Goal: Information Seeking & Learning: Learn about a topic

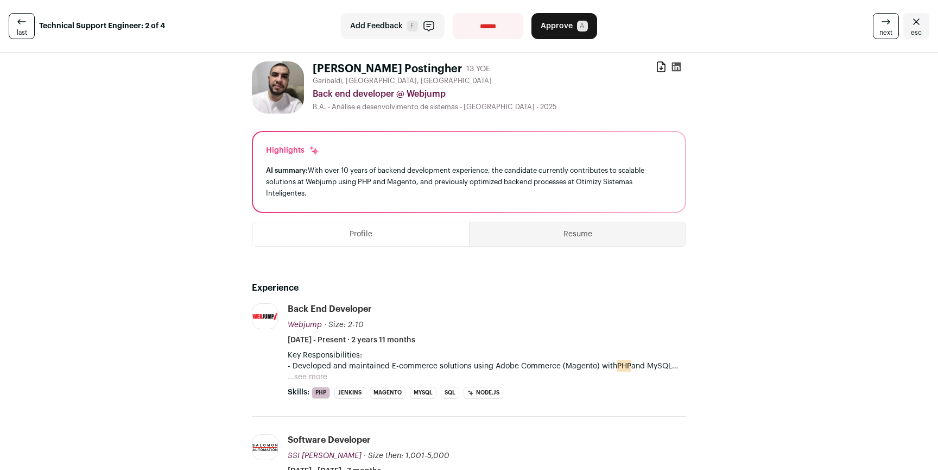
click at [915, 14] on link "esc" at bounding box center [917, 26] width 26 height 26
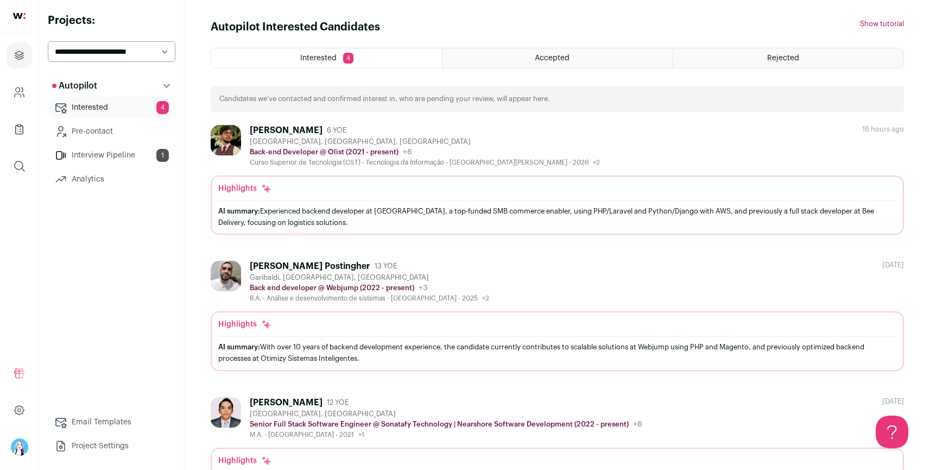
scroll to position [169, 0]
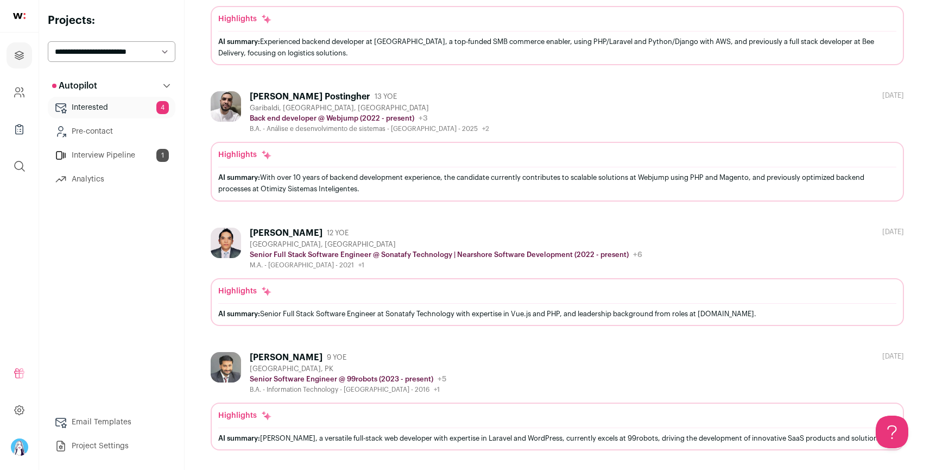
click at [448, 367] on div "Fahad Ahmed 9 YOE Karachi, PK Senior Software Engineer @ 99robots (2023 - prese…" at bounding box center [558, 373] width 694 height 42
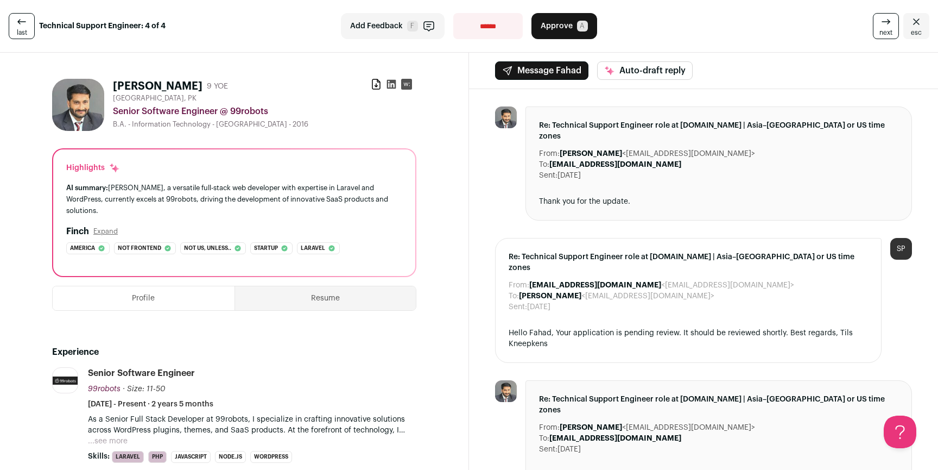
click at [493, 23] on select "**********" at bounding box center [488, 26] width 70 height 26
click at [911, 28] on span "esc" at bounding box center [916, 32] width 11 height 9
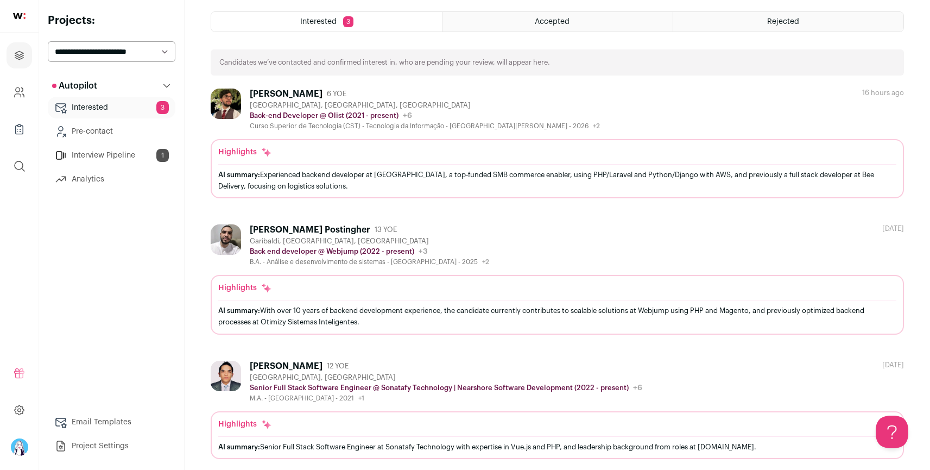
scroll to position [45, 0]
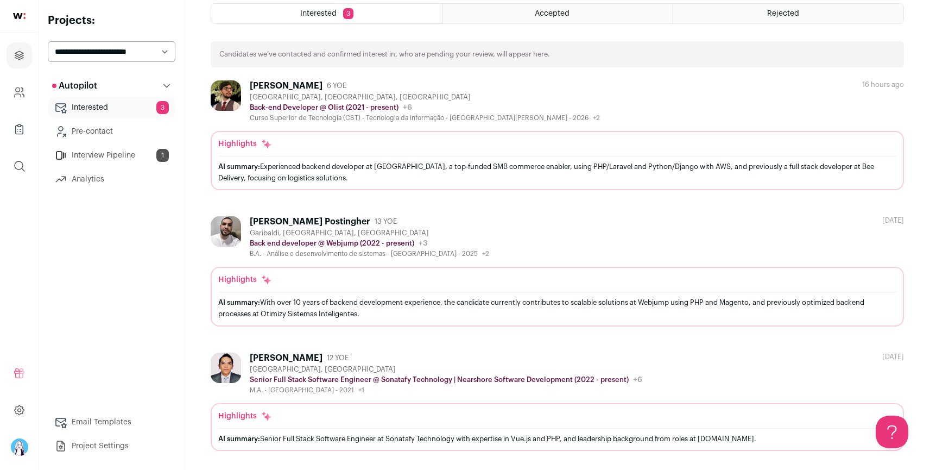
click at [398, 361] on div "Xavier Rodríguez 12 YOE" at bounding box center [446, 357] width 393 height 11
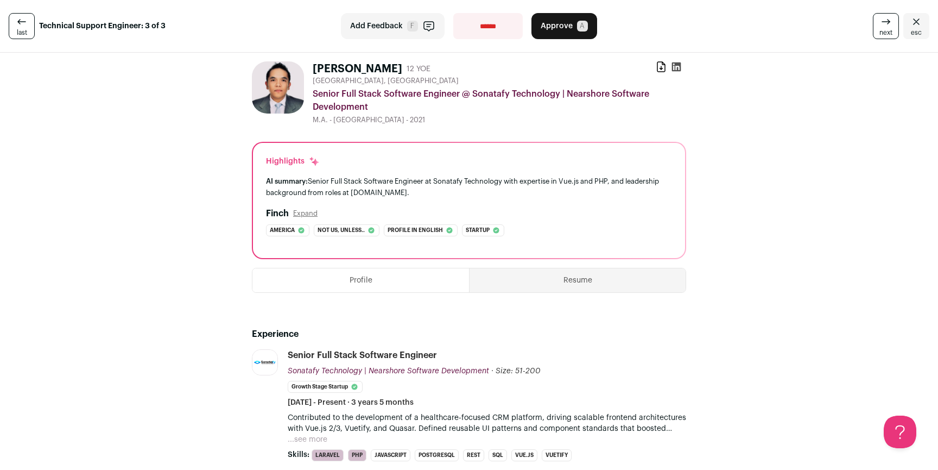
click at [911, 28] on span "esc" at bounding box center [916, 32] width 11 height 9
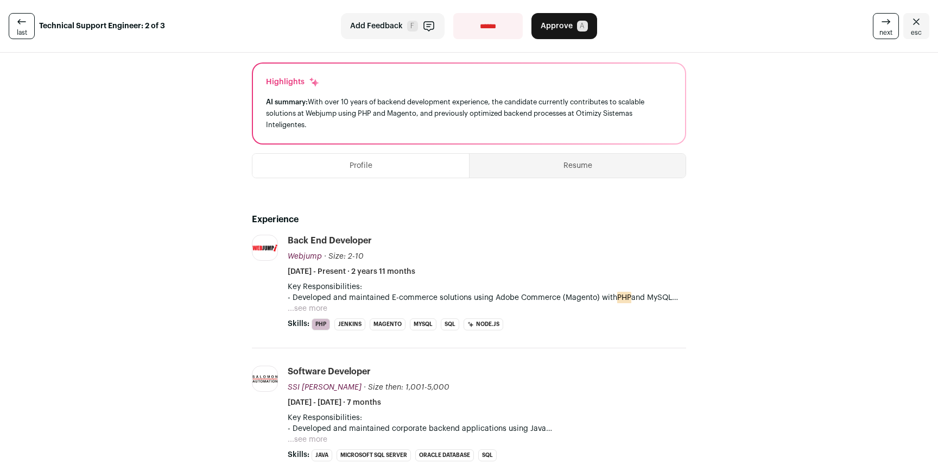
scroll to position [84, 0]
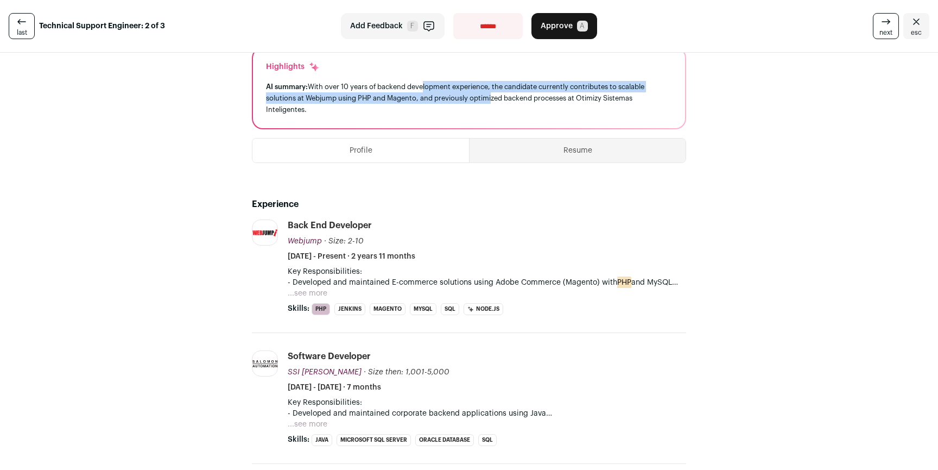
drag, startPoint x: 421, startPoint y: 84, endPoint x: 487, endPoint y: 102, distance: 68.0
click at [484, 101] on div "AI summary: With over 10 years of backend development experience, the candidate…" at bounding box center [469, 98] width 406 height 34
click at [487, 102] on div "AI summary: With over 10 years of backend development experience, the candidate…" at bounding box center [469, 98] width 406 height 34
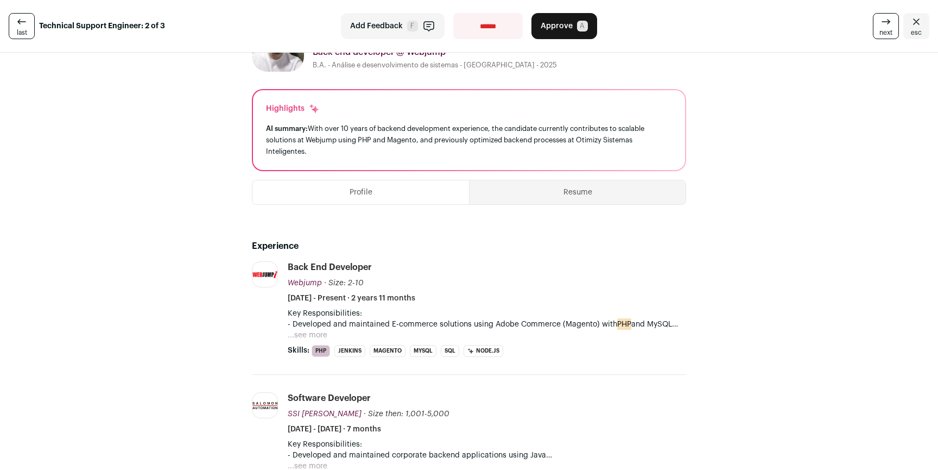
scroll to position [0, 0]
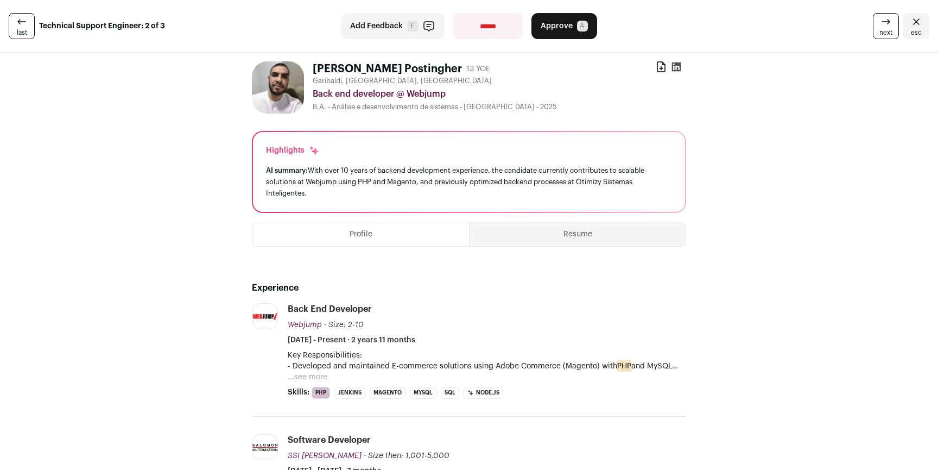
click at [308, 373] on button "...see more" at bounding box center [308, 376] width 40 height 11
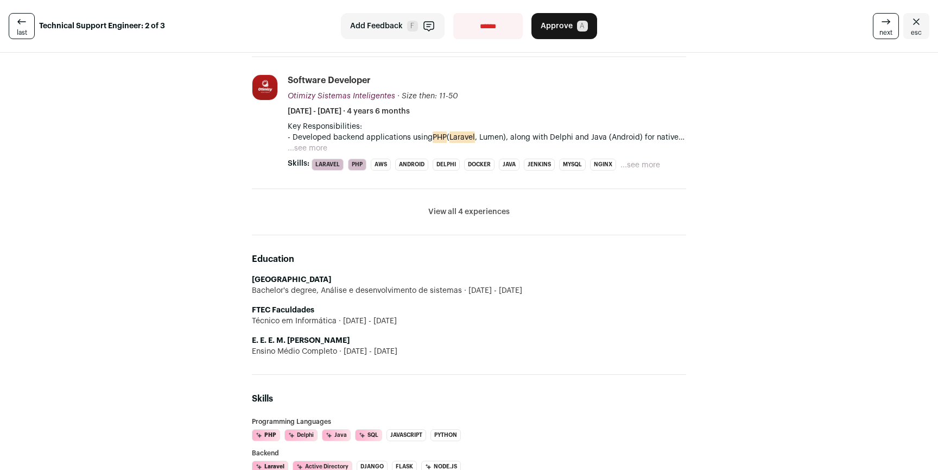
scroll to position [461, 0]
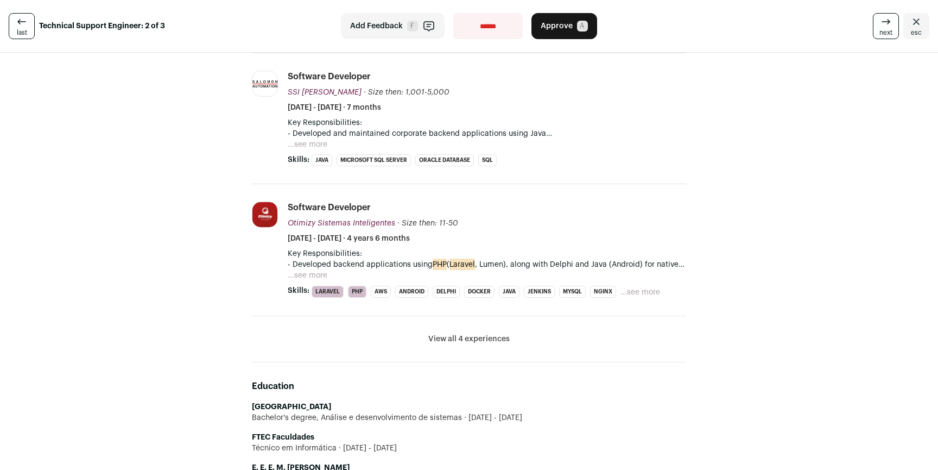
click at [480, 333] on li "View all 4 experiences View less" at bounding box center [469, 339] width 434 height 46
click at [475, 333] on button "View all 4 experiences" at bounding box center [469, 338] width 81 height 11
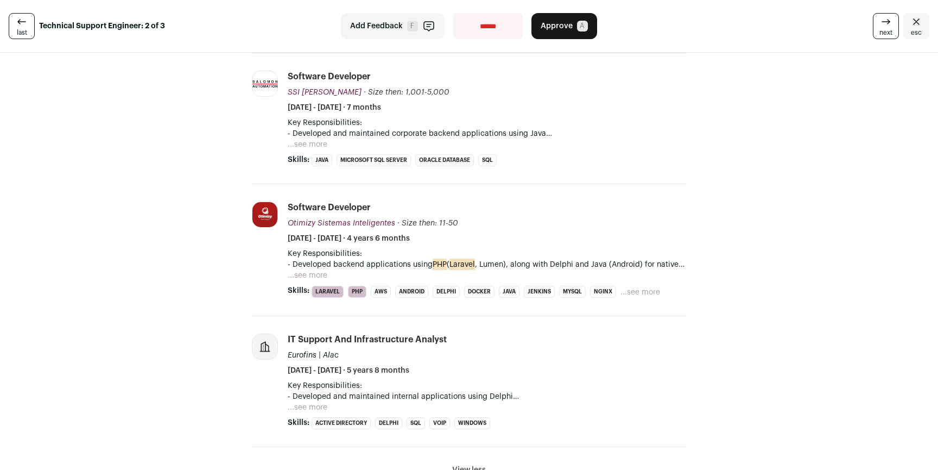
click at [318, 270] on button "...see more" at bounding box center [308, 275] width 40 height 11
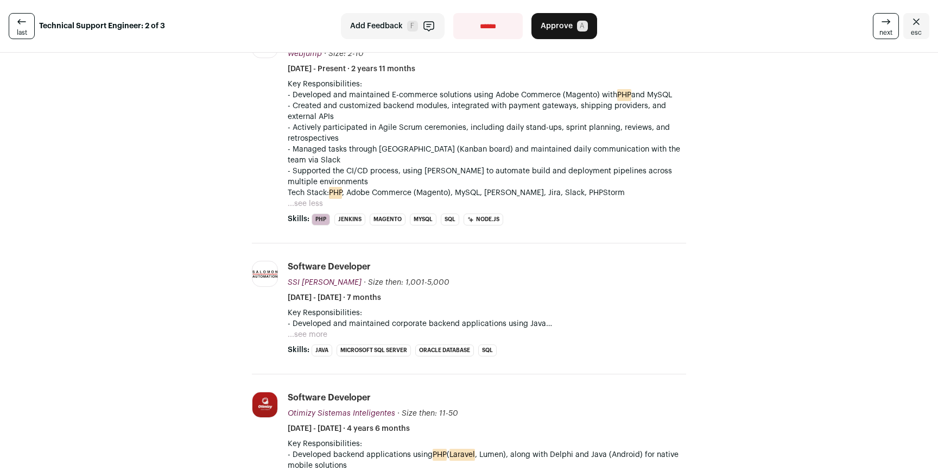
scroll to position [333, 0]
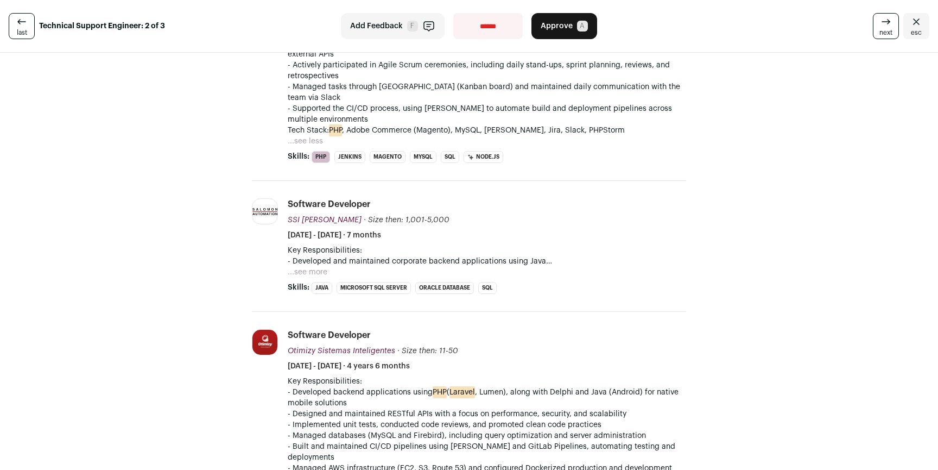
click at [318, 267] on button "...see more" at bounding box center [308, 272] width 40 height 11
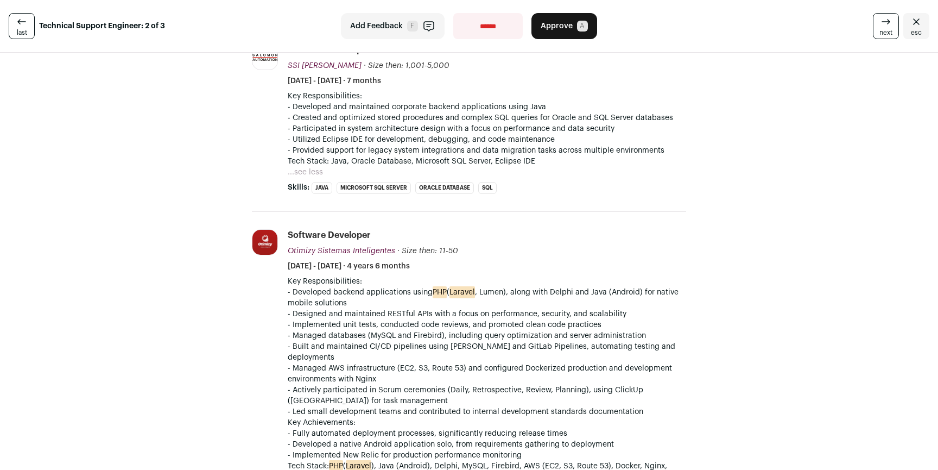
scroll to position [485, 0]
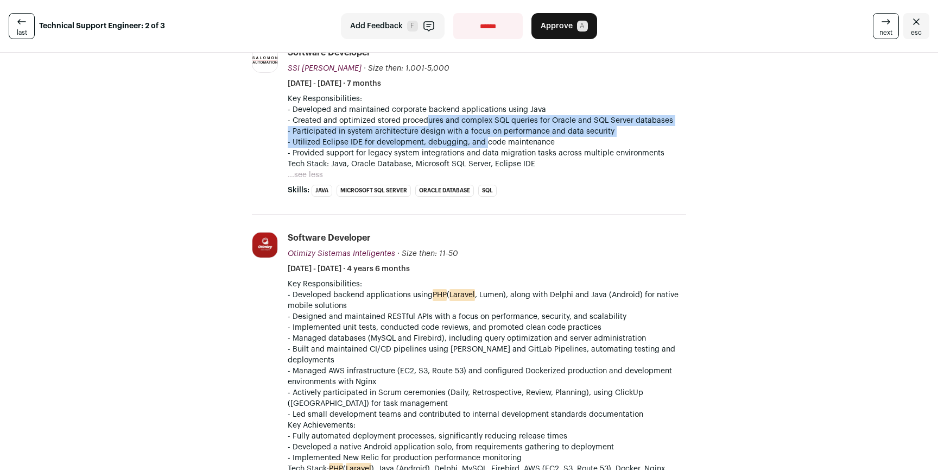
drag, startPoint x: 438, startPoint y: 123, endPoint x: 485, endPoint y: 136, distance: 48.9
click at [483, 135] on div "Key Responsibilities: - Developed and maintained corporate backend applications…" at bounding box center [487, 131] width 399 height 76
click at [485, 137] on p "- Utilized Eclipse IDE for development, debugging, and code maintenance" at bounding box center [487, 142] width 399 height 11
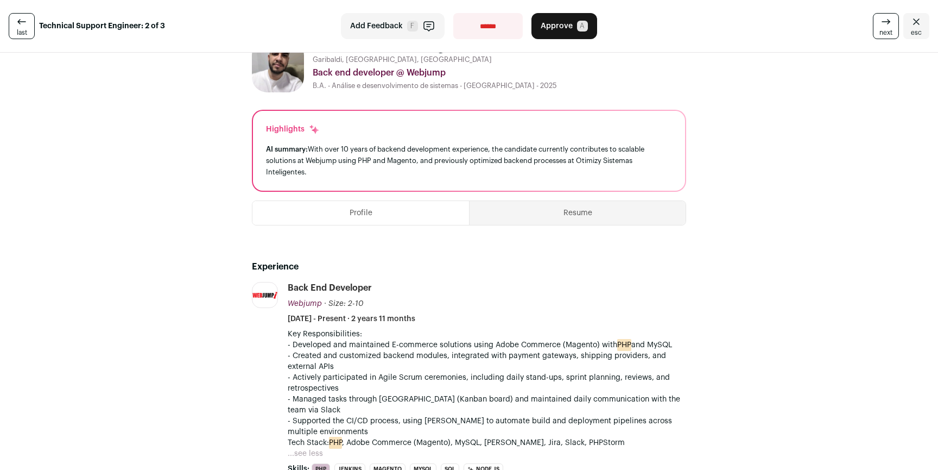
scroll to position [0, 0]
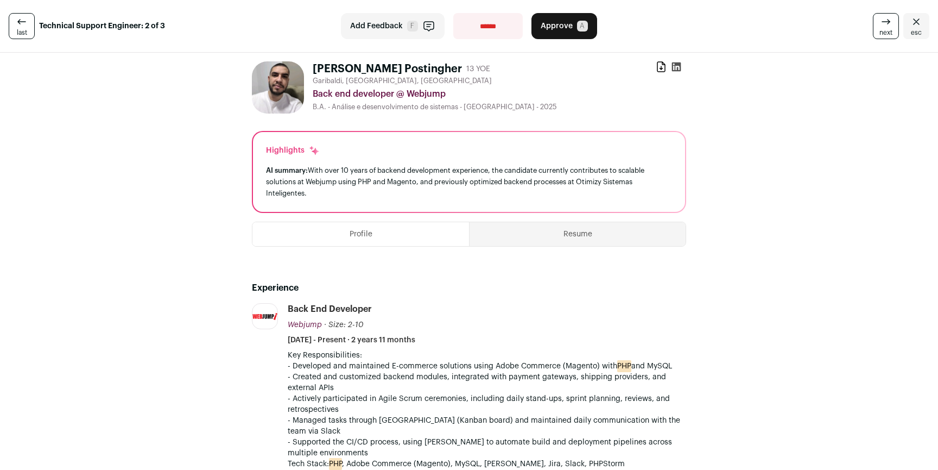
click at [904, 21] on link "esc" at bounding box center [917, 26] width 26 height 26
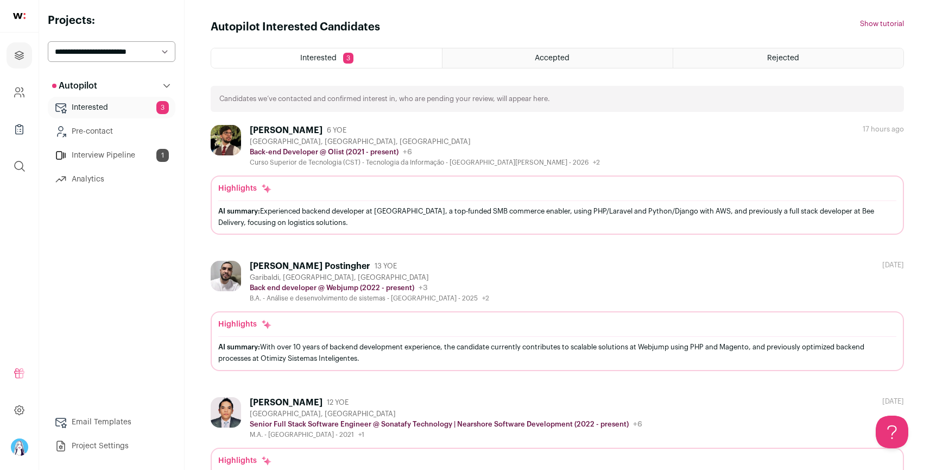
click at [549, 53] on div "Accepted" at bounding box center [558, 58] width 230 height 20
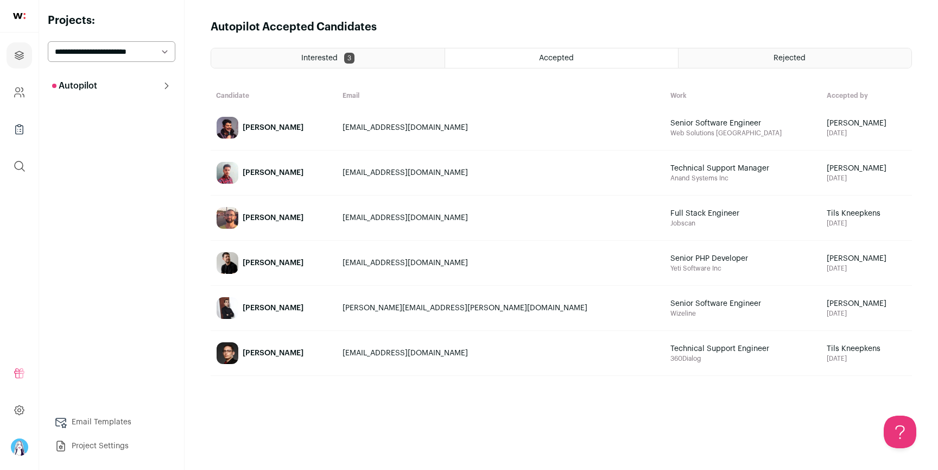
click at [286, 226] on link "[PERSON_NAME]" at bounding box center [273, 217] width 125 height 43
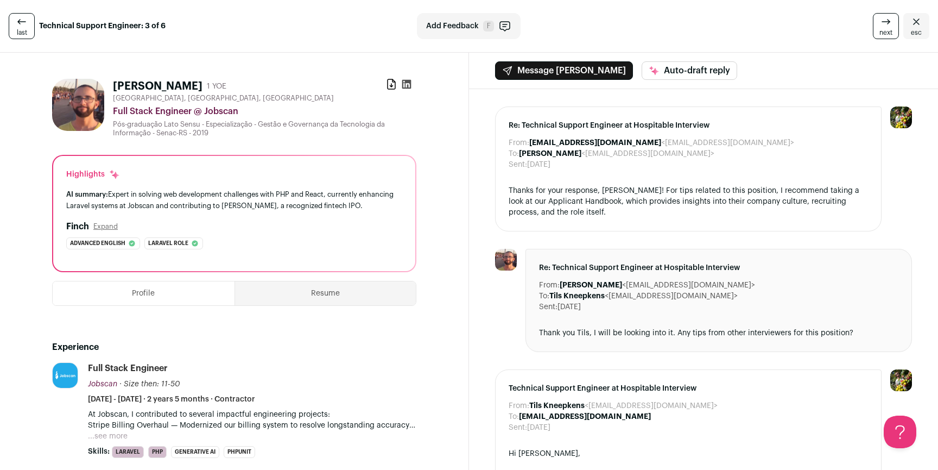
click at [378, 85] on div "Fabio Pontes 1 YOE Download resume" at bounding box center [265, 86] width 304 height 15
click at [381, 84] on div "Fabio Pontes 1 YOE Download resume" at bounding box center [265, 86] width 304 height 15
click at [386, 84] on icon at bounding box center [391, 84] width 11 height 11
click at [923, 26] on div "last Technical Support Engineer: 3 of 6 Add Feedback F next esc" at bounding box center [469, 26] width 938 height 53
click at [914, 26] on icon "Close" at bounding box center [916, 21] width 13 height 13
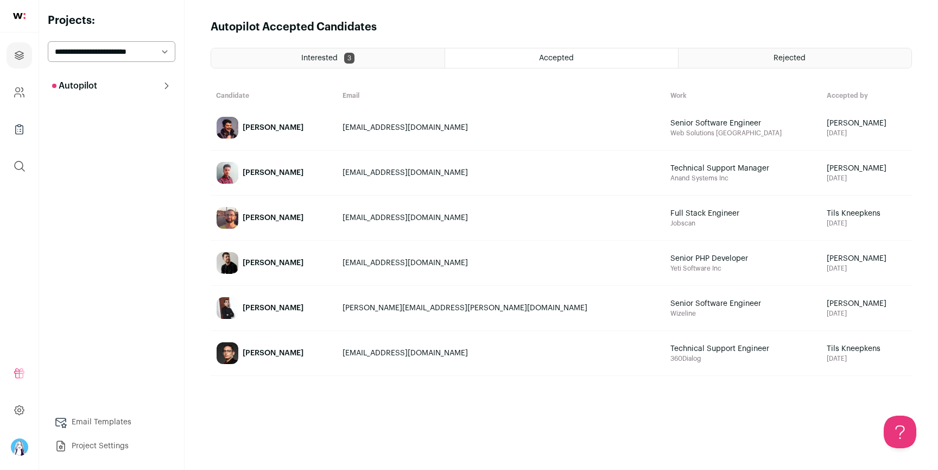
click at [259, 264] on div "[PERSON_NAME]" at bounding box center [273, 262] width 61 height 11
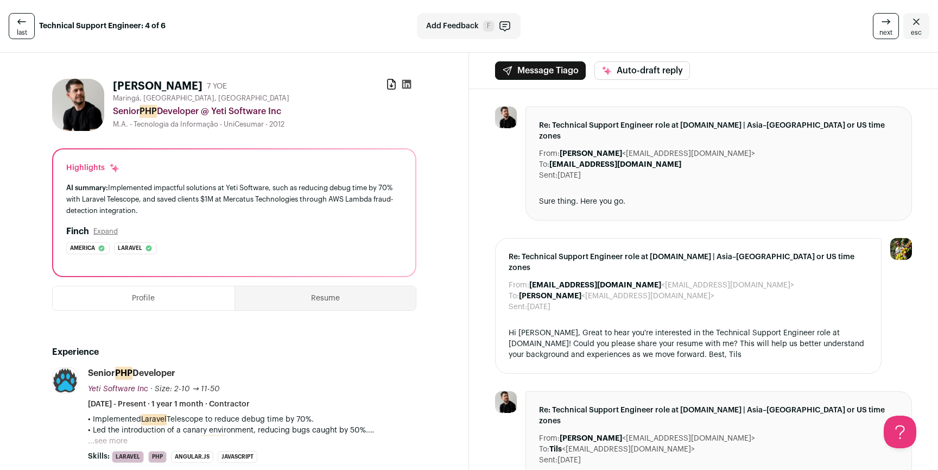
click at [386, 79] on icon at bounding box center [391, 84] width 11 height 11
click at [904, 18] on link "esc" at bounding box center [917, 26] width 26 height 26
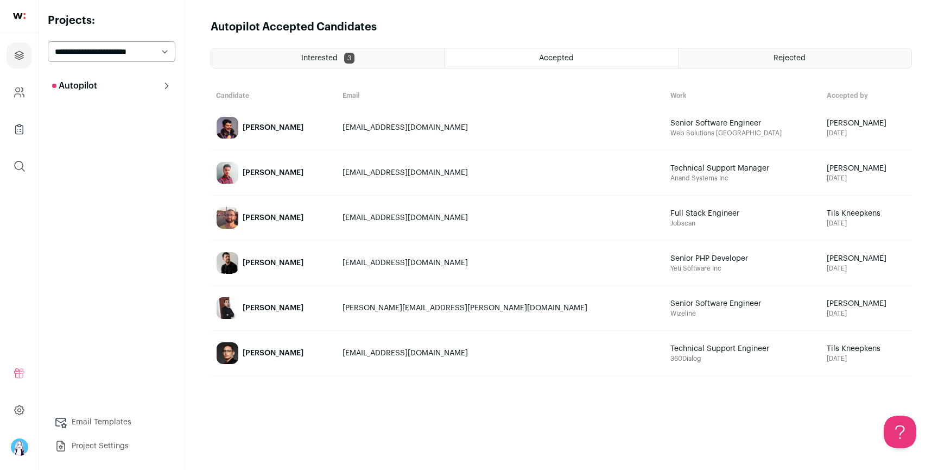
click at [383, 59] on div "Interested 3" at bounding box center [328, 58] width 234 height 20
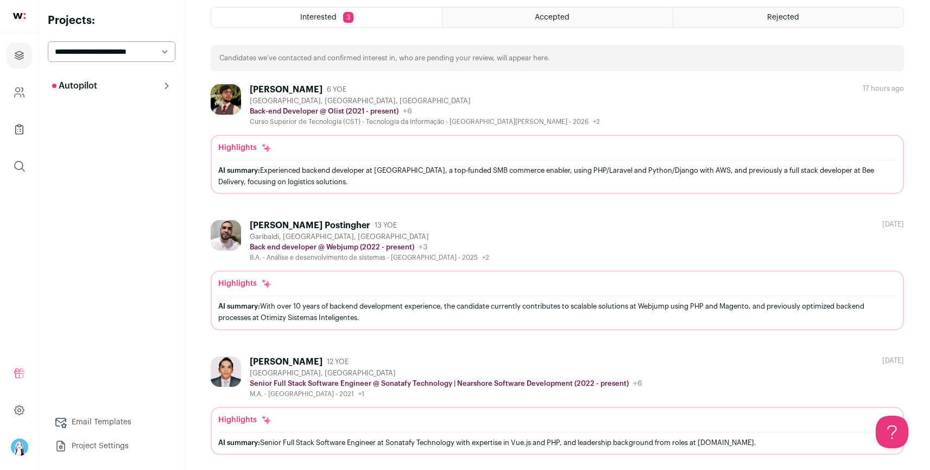
scroll to position [45, 0]
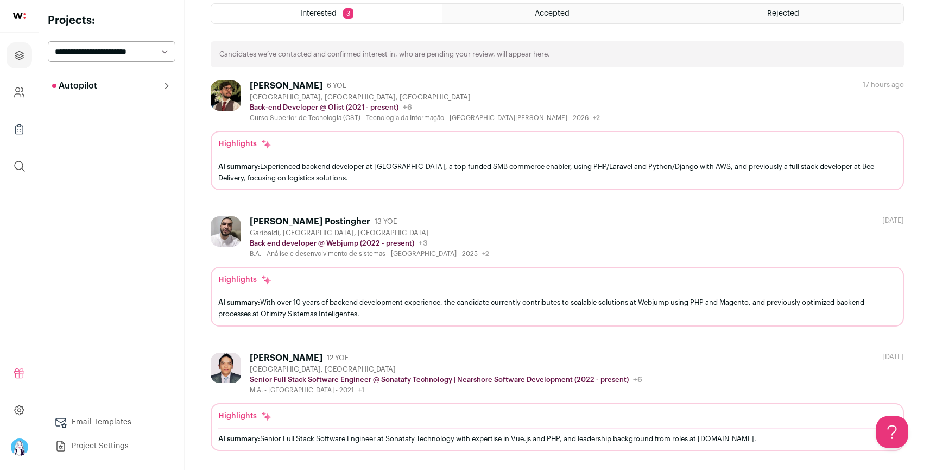
click at [484, 226] on div "[PERSON_NAME] Postingher 13 [PERSON_NAME], [GEOGRAPHIC_DATA], [GEOGRAPHIC_DATA]…" at bounding box center [370, 237] width 240 height 42
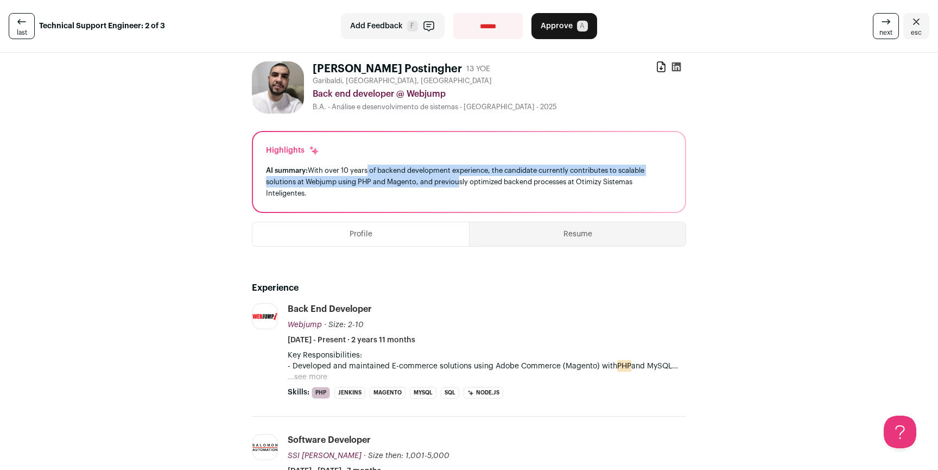
drag, startPoint x: 362, startPoint y: 174, endPoint x: 474, endPoint y: 183, distance: 111.7
click at [465, 183] on div "AI summary: With over 10 years of backend development experience, the candidate…" at bounding box center [469, 182] width 406 height 34
drag, startPoint x: 474, startPoint y: 183, endPoint x: 401, endPoint y: 167, distance: 74.6
click at [401, 167] on div "AI summary: With over 10 years of backend development experience, the candidate…" at bounding box center [469, 182] width 406 height 34
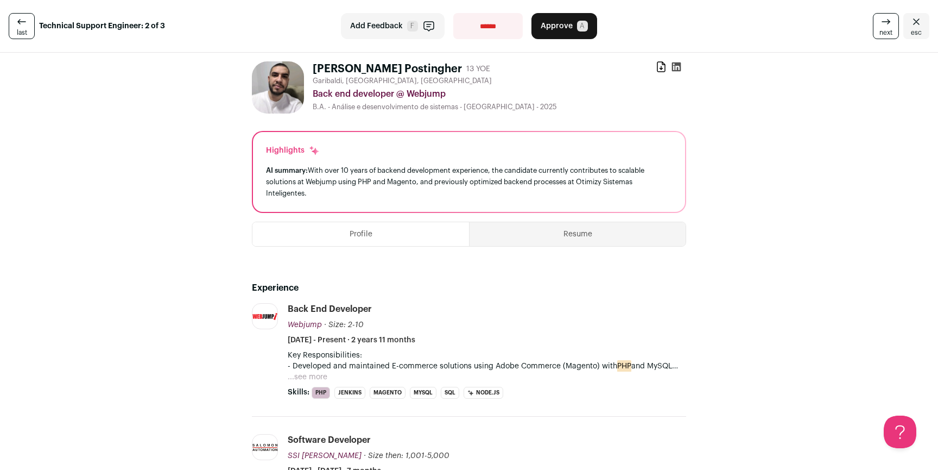
click at [401, 167] on div "AI summary: With over 10 years of backend development experience, the candidate…" at bounding box center [469, 182] width 406 height 34
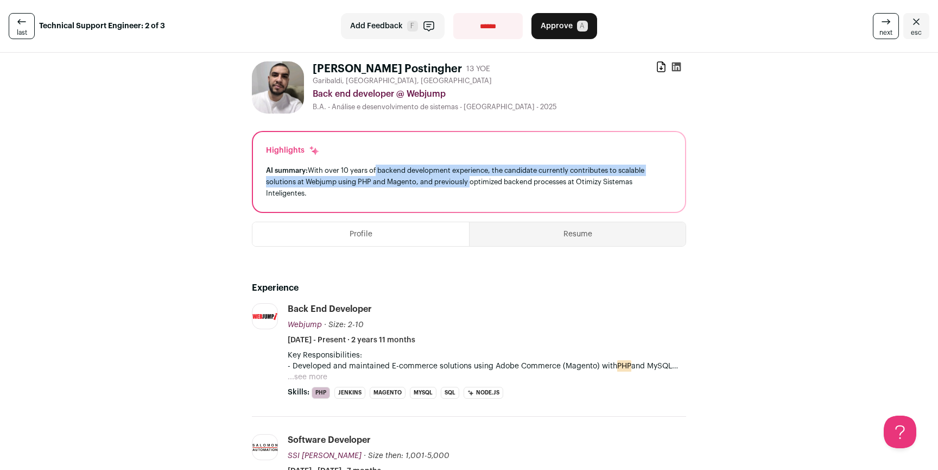
drag, startPoint x: 373, startPoint y: 166, endPoint x: 486, endPoint y: 178, distance: 113.1
click at [476, 178] on div "AI summary: With over 10 years of backend development experience, the candidate…" at bounding box center [469, 182] width 406 height 34
drag, startPoint x: 488, startPoint y: 178, endPoint x: 428, endPoint y: 168, distance: 60.5
click at [428, 168] on div "AI summary: With over 10 years of backend development experience, the candidate…" at bounding box center [469, 182] width 406 height 34
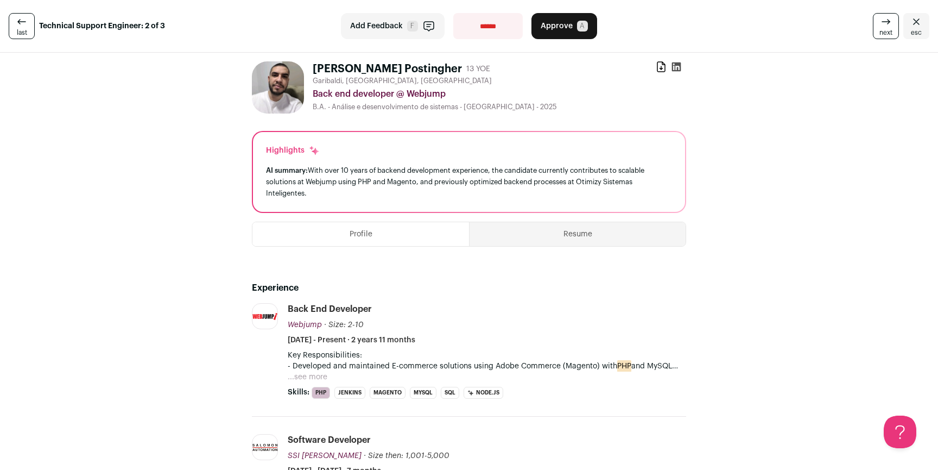
click at [425, 168] on div "AI summary: With over 10 years of backend development experience, the candidate…" at bounding box center [469, 182] width 406 height 34
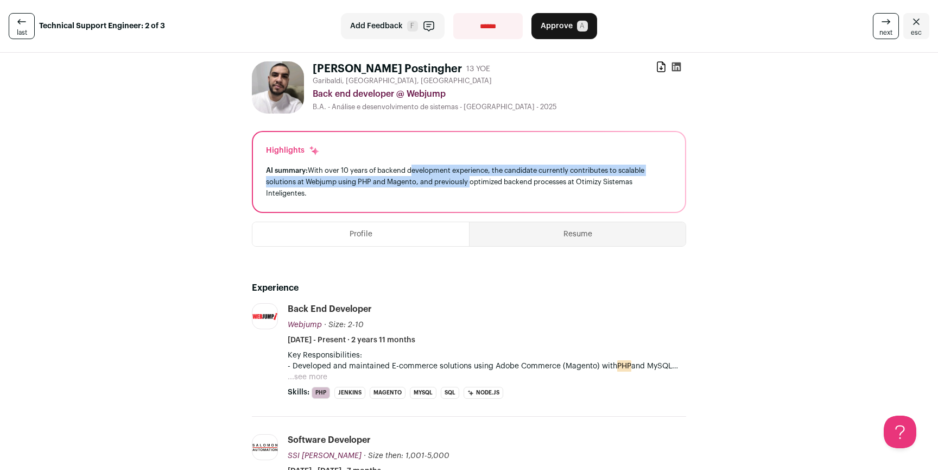
drag, startPoint x: 424, startPoint y: 169, endPoint x: 434, endPoint y: 180, distance: 14.6
click at [433, 179] on div "AI summary: With over 10 years of backend development experience, the candidate…" at bounding box center [469, 182] width 406 height 34
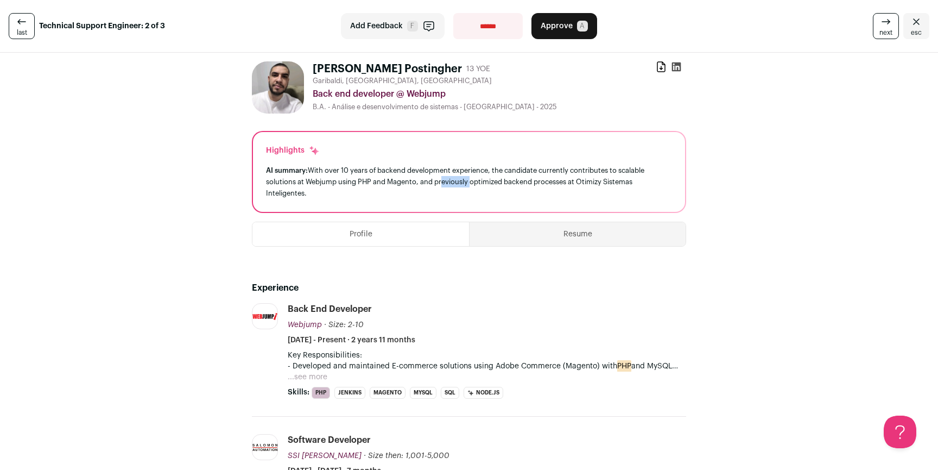
drag, startPoint x: 437, startPoint y: 180, endPoint x: 462, endPoint y: 181, distance: 25.0
click at [437, 180] on div "AI summary: With over 10 years of backend development experience, the candidate…" at bounding box center [469, 182] width 406 height 34
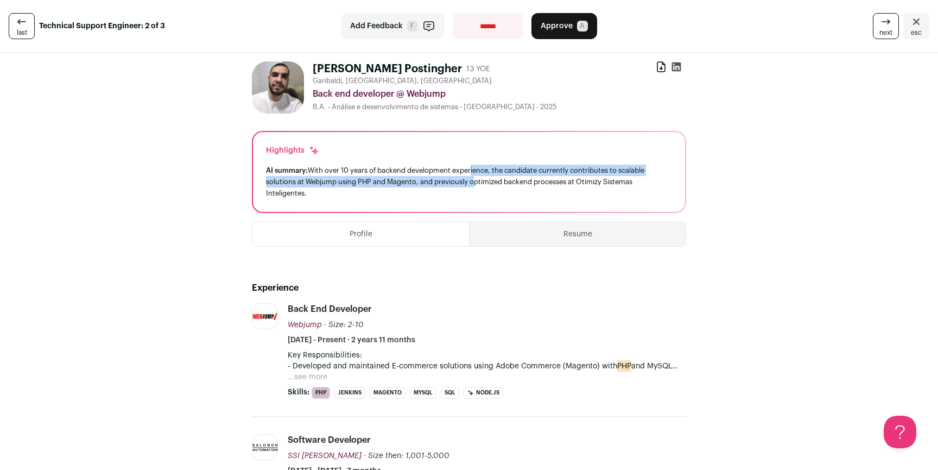
drag, startPoint x: 470, startPoint y: 177, endPoint x: 469, endPoint y: 167, distance: 9.9
click at [469, 167] on div "AI summary: With over 10 years of backend development experience, the candidate…" at bounding box center [469, 182] width 406 height 34
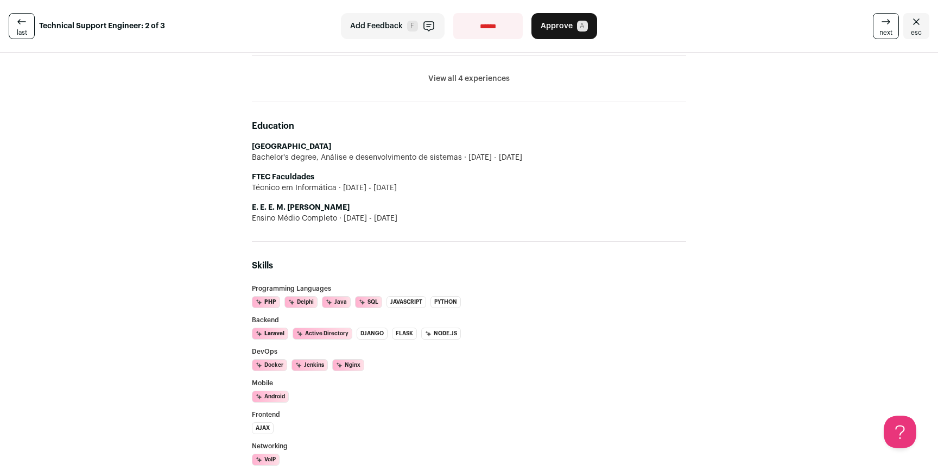
scroll to position [525, 0]
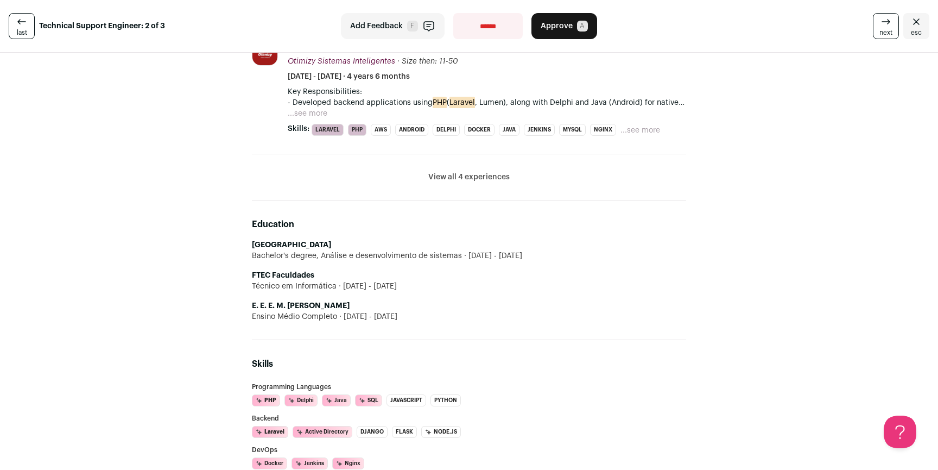
click at [482, 181] on button "View all 4 experiences" at bounding box center [469, 177] width 81 height 11
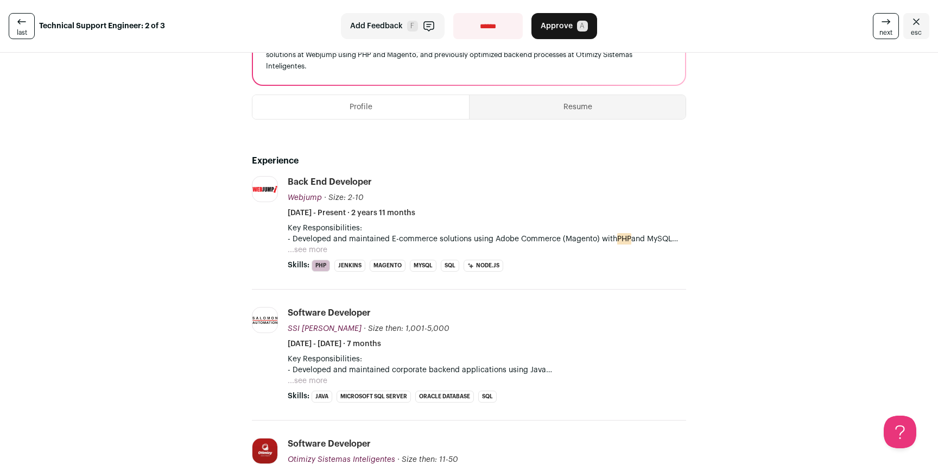
scroll to position [0, 0]
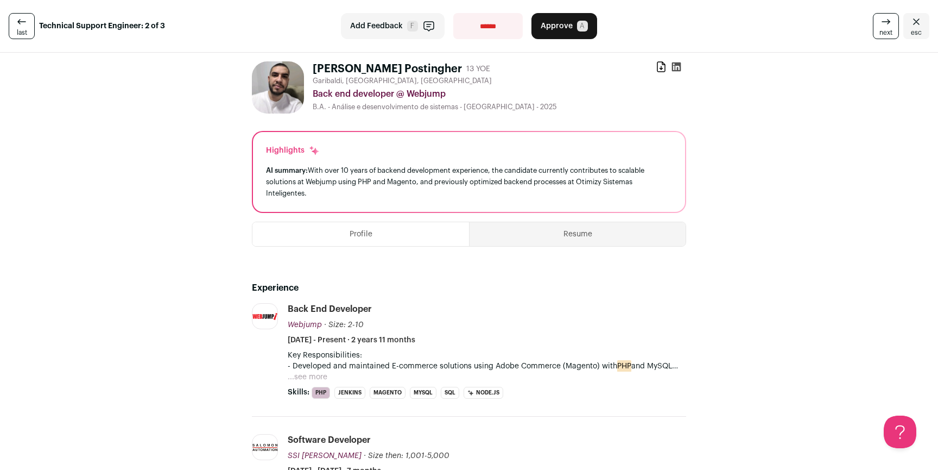
click at [911, 33] on span "esc" at bounding box center [916, 32] width 11 height 9
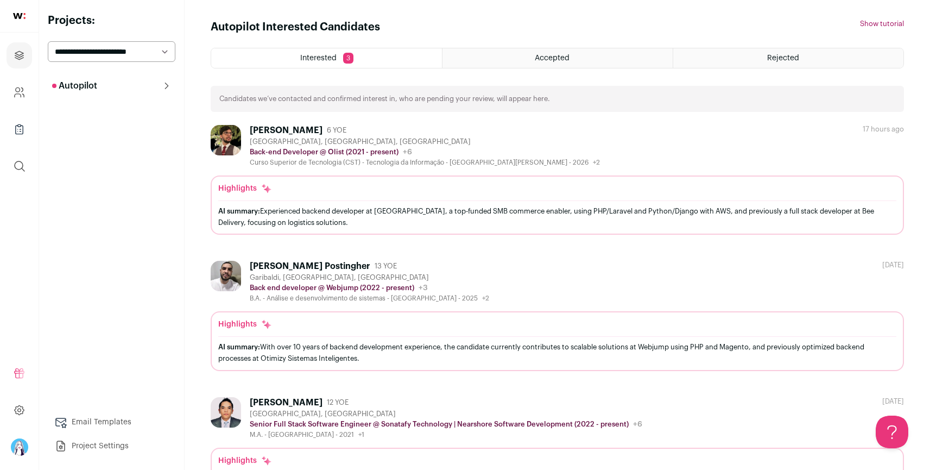
click at [289, 127] on div "[PERSON_NAME]" at bounding box center [286, 130] width 73 height 11
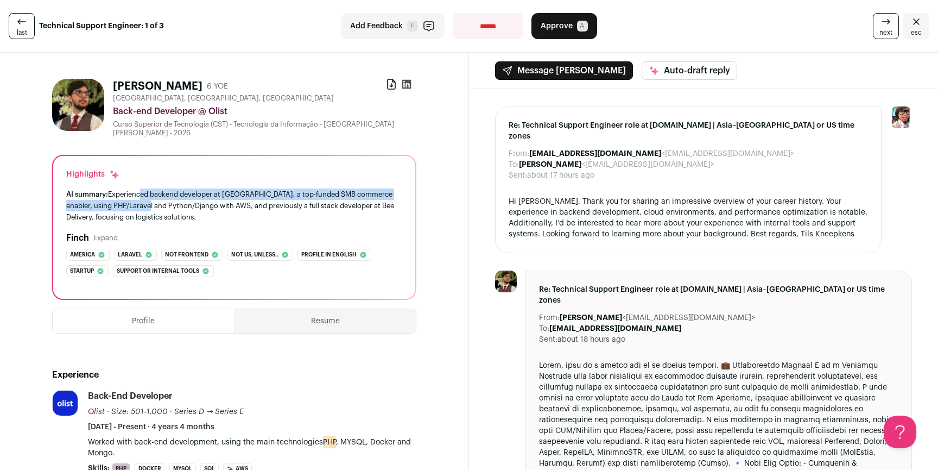
drag, startPoint x: 137, startPoint y: 196, endPoint x: 142, endPoint y: 209, distance: 13.9
click at [142, 209] on div "AI summary: Experienced backend developer at Olist, a top-funded SMB commerce e…" at bounding box center [234, 205] width 336 height 34
drag, startPoint x: 144, startPoint y: 205, endPoint x: 143, endPoint y: 199, distance: 5.7
click at [143, 199] on div "AI summary: Experienced backend developer at Olist, a top-funded SMB commerce e…" at bounding box center [234, 205] width 336 height 34
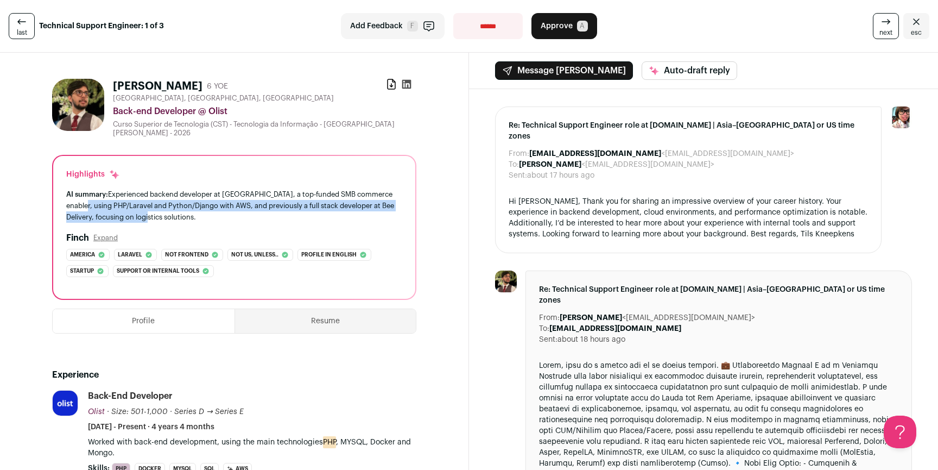
drag, startPoint x: 75, startPoint y: 205, endPoint x: 155, endPoint y: 211, distance: 80.6
click at [155, 211] on div "AI summary: Experienced backend developer at Olist, a top-funded SMB commerce e…" at bounding box center [234, 205] width 336 height 34
drag, startPoint x: 153, startPoint y: 213, endPoint x: 131, endPoint y: 194, distance: 29.3
click at [131, 194] on div "AI summary: Experienced backend developer at Olist, a top-funded SMB commerce e…" at bounding box center [234, 205] width 336 height 34
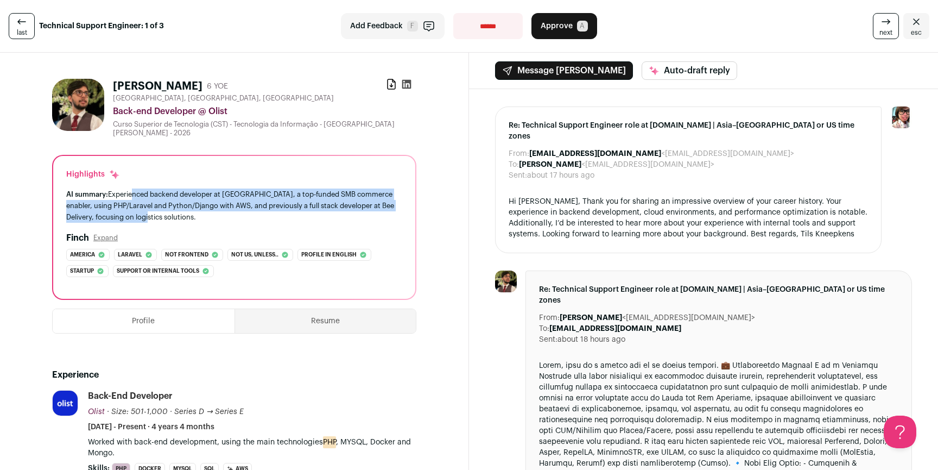
click at [131, 194] on div "AI summary: Experienced backend developer at Olist, a top-funded SMB commerce e…" at bounding box center [234, 205] width 336 height 34
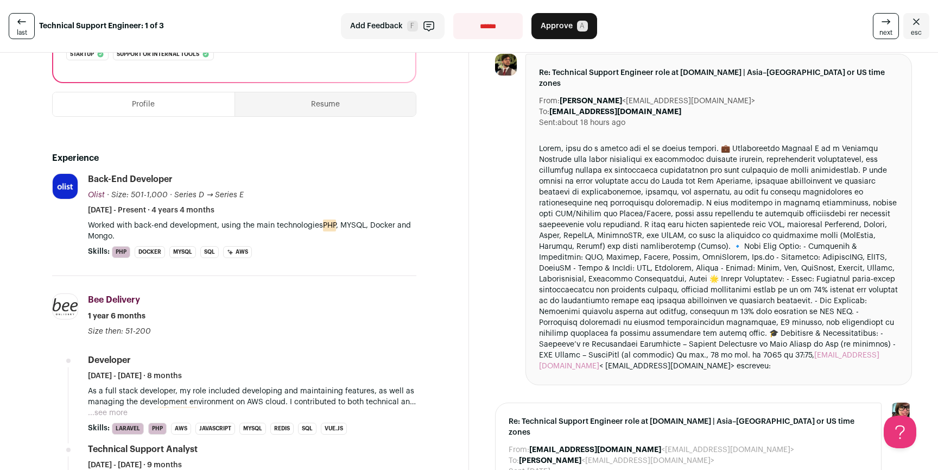
scroll to position [222, 0]
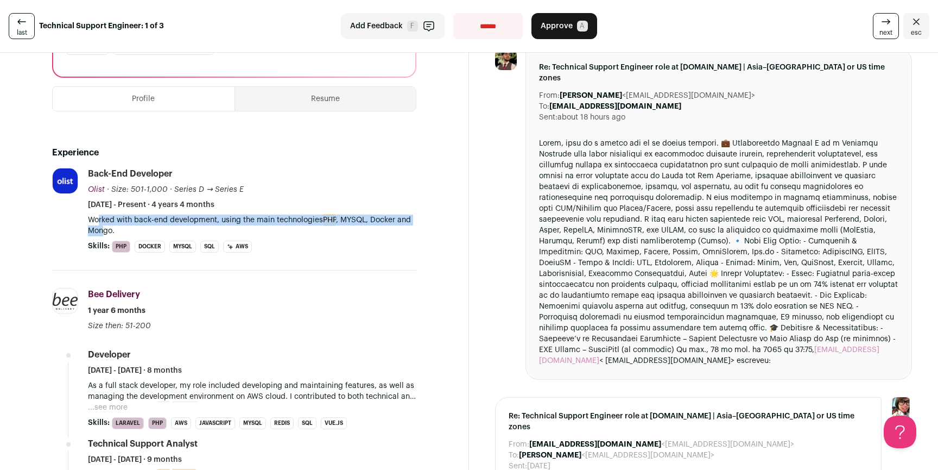
drag, startPoint x: 99, startPoint y: 218, endPoint x: 103, endPoint y: 226, distance: 8.8
click at [103, 226] on p "Worked with back-end development, using the main technologies PHP , MYSQL, Dock…" at bounding box center [252, 226] width 329 height 22
click at [104, 226] on p "Worked with back-end development, using the main technologies PHP , MYSQL, Dock…" at bounding box center [252, 226] width 329 height 22
drag, startPoint x: 304, startPoint y: 213, endPoint x: 263, endPoint y: 215, distance: 40.2
click at [269, 215] on li "Back-end Developer Olist Olist olist.com Add to company list Public / Private P…" at bounding box center [252, 210] width 329 height 85
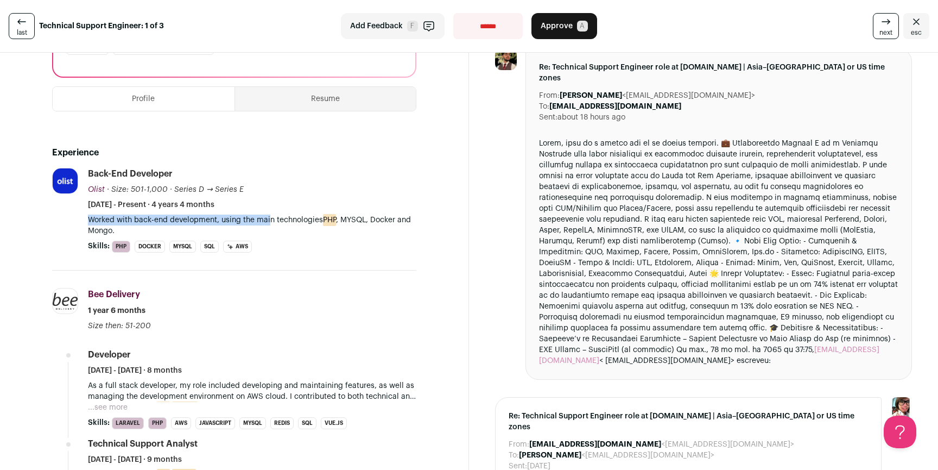
click at [262, 215] on p "Worked with back-end development, using the main technologies PHP , MYSQL, Dock…" at bounding box center [252, 226] width 329 height 22
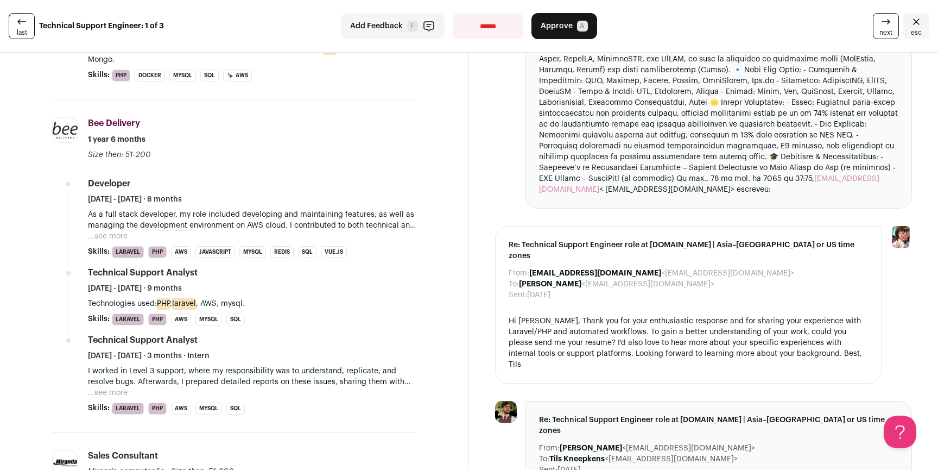
scroll to position [412, 0]
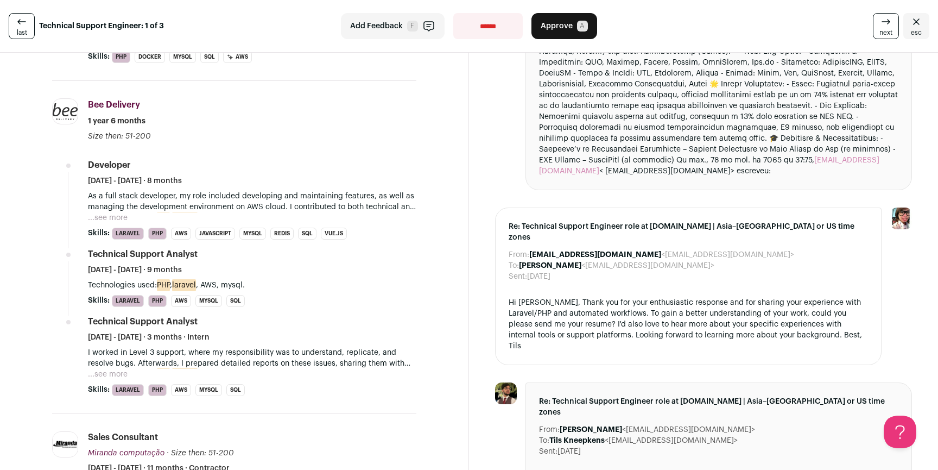
click at [102, 212] on button "...see more" at bounding box center [108, 217] width 40 height 11
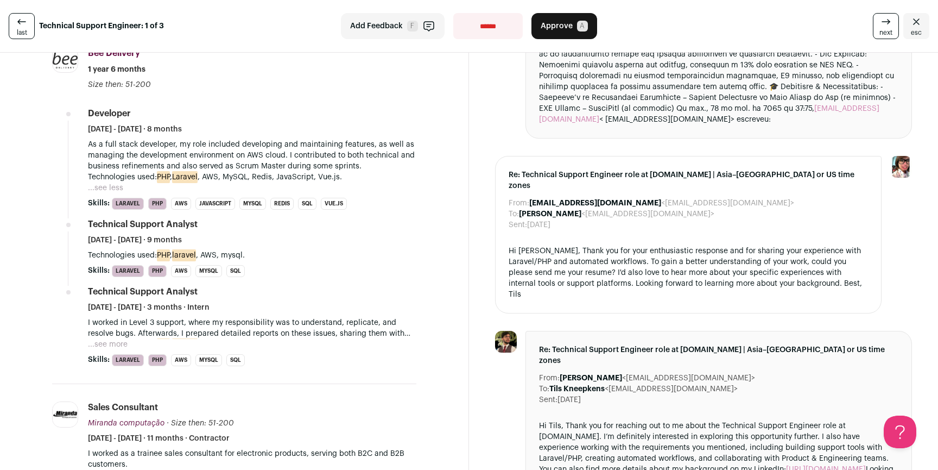
scroll to position [0, 0]
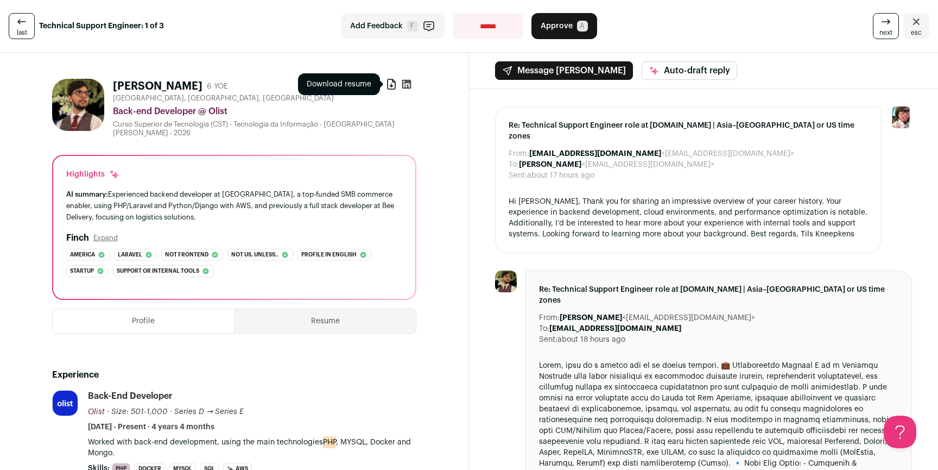
click at [388, 85] on icon at bounding box center [391, 84] width 11 height 11
click at [904, 35] on link "esc" at bounding box center [917, 26] width 26 height 26
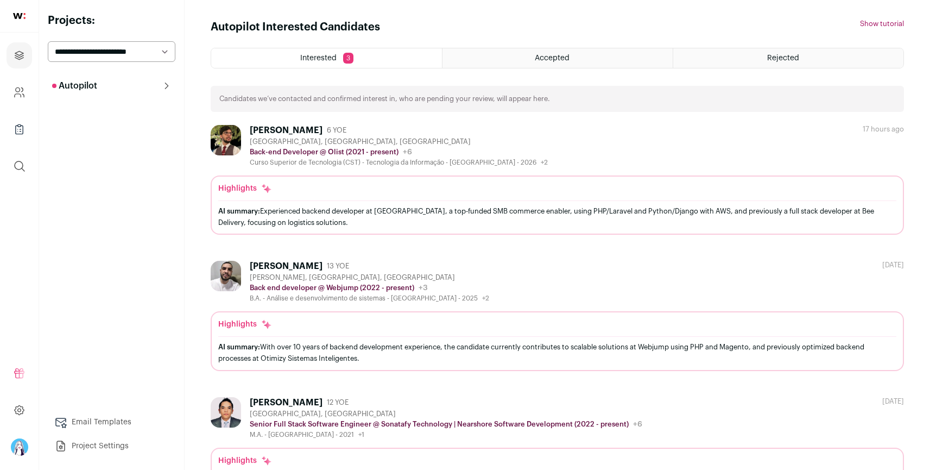
click at [511, 51] on div "Accepted" at bounding box center [558, 58] width 230 height 20
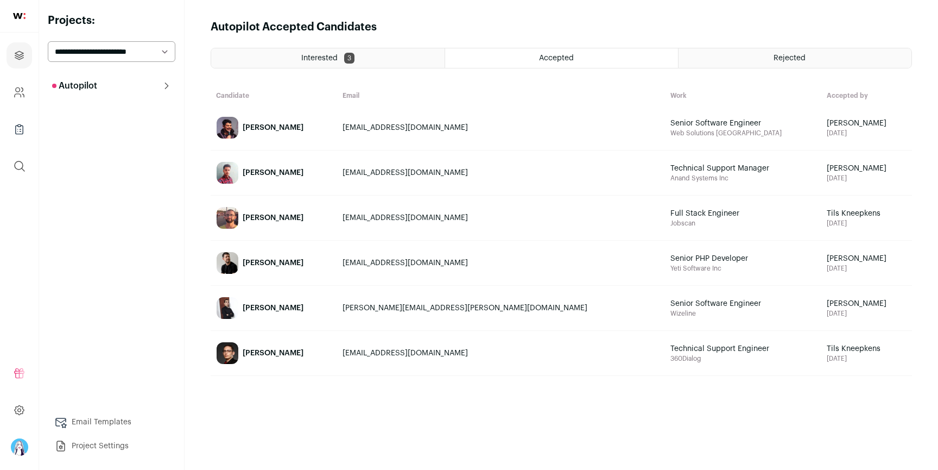
click at [699, 59] on div "Rejected" at bounding box center [795, 58] width 233 height 20
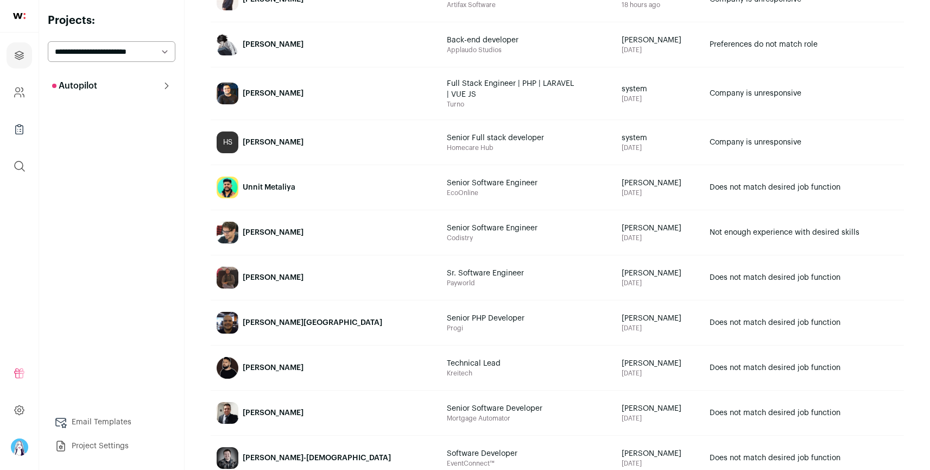
scroll to position [177, 0]
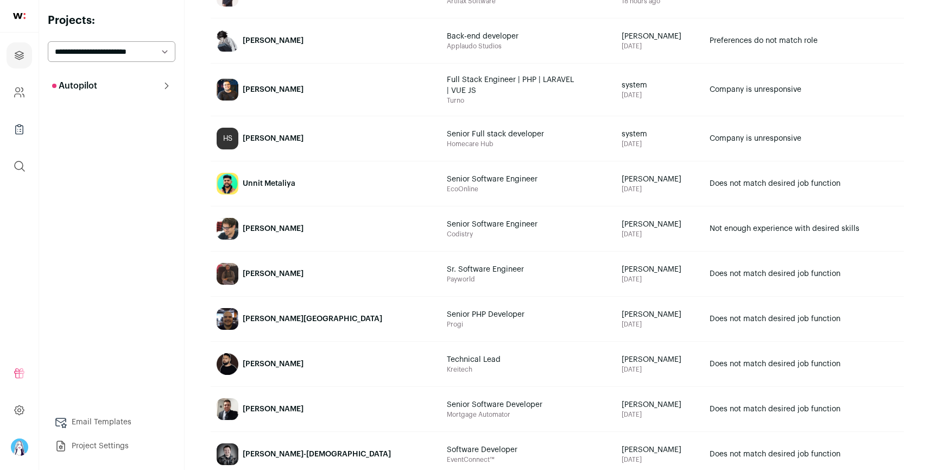
click at [304, 231] on link "[PERSON_NAME]" at bounding box center [326, 228] width 230 height 43
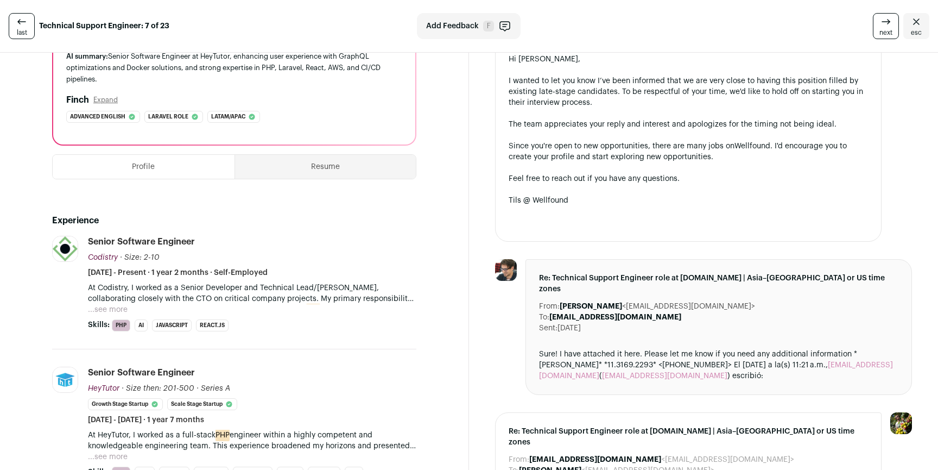
scroll to position [180, 0]
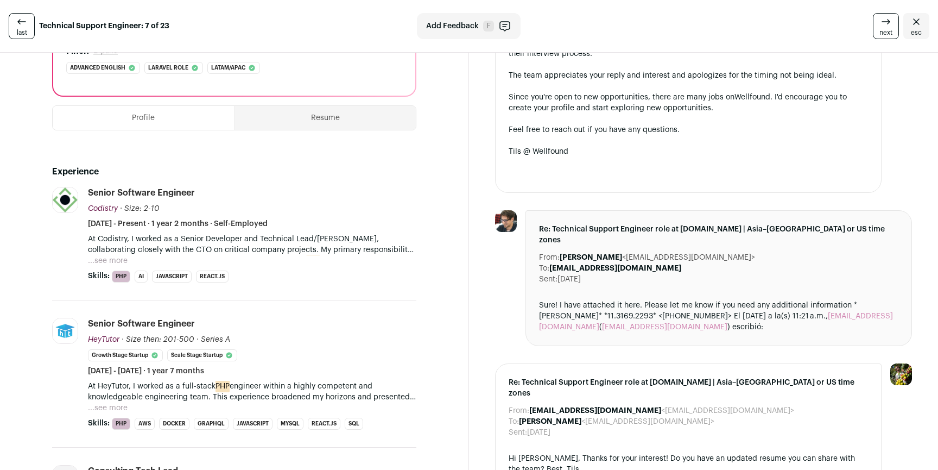
click at [106, 262] on button "...see more" at bounding box center [108, 260] width 40 height 11
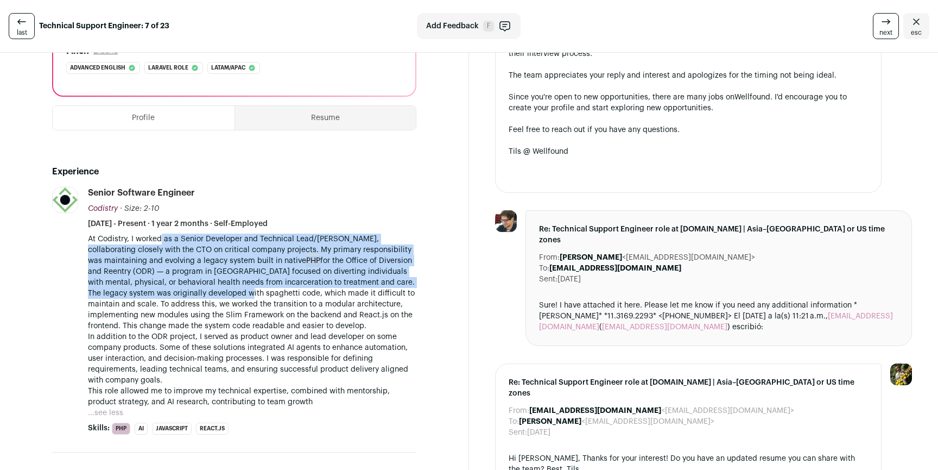
drag, startPoint x: 161, startPoint y: 235, endPoint x: 265, endPoint y: 301, distance: 123.3
click at [257, 300] on div "At Codistry, I worked as a Senior Developer and Technical Lead/Mentor, collabor…" at bounding box center [252, 321] width 329 height 174
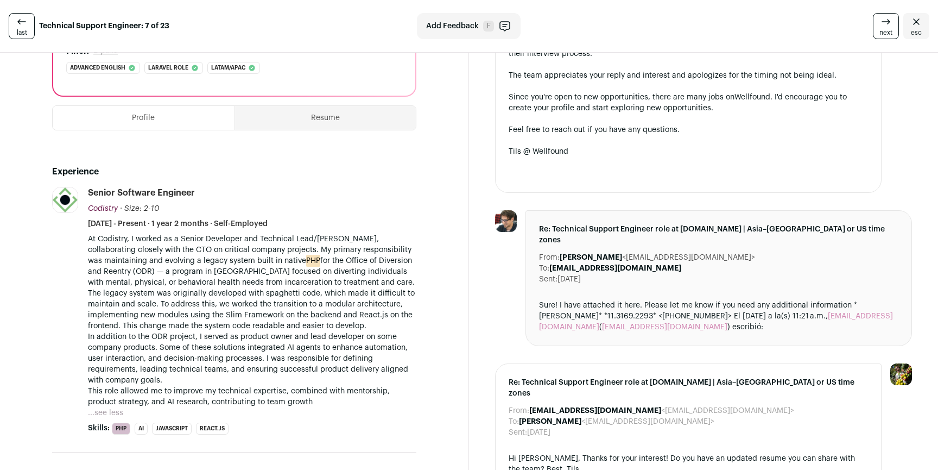
click at [265, 301] on p "The legacy system was originally developed with spaghetti code, which made it d…" at bounding box center [252, 309] width 329 height 43
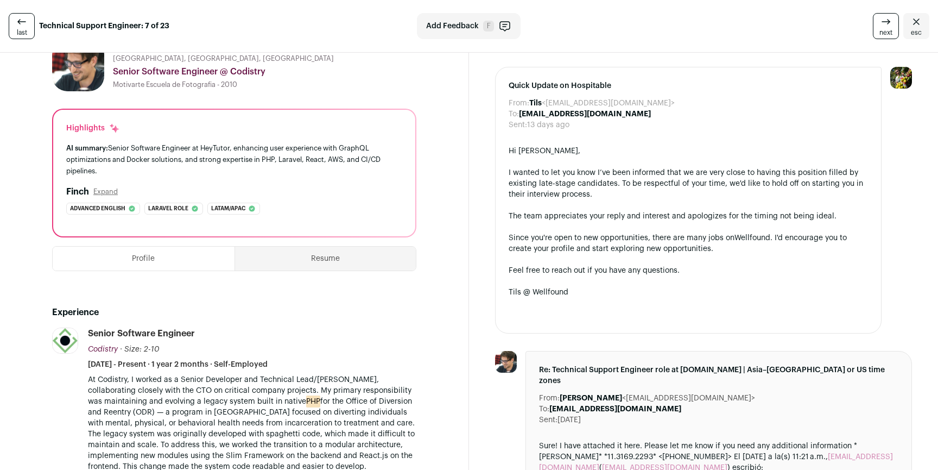
scroll to position [0, 0]
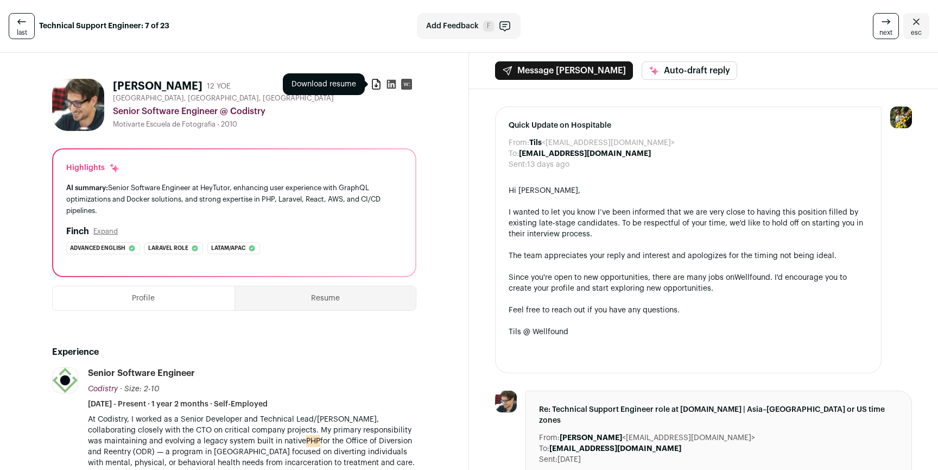
click at [373, 86] on icon at bounding box center [377, 84] width 8 height 10
click at [911, 28] on span "esc" at bounding box center [916, 32] width 11 height 9
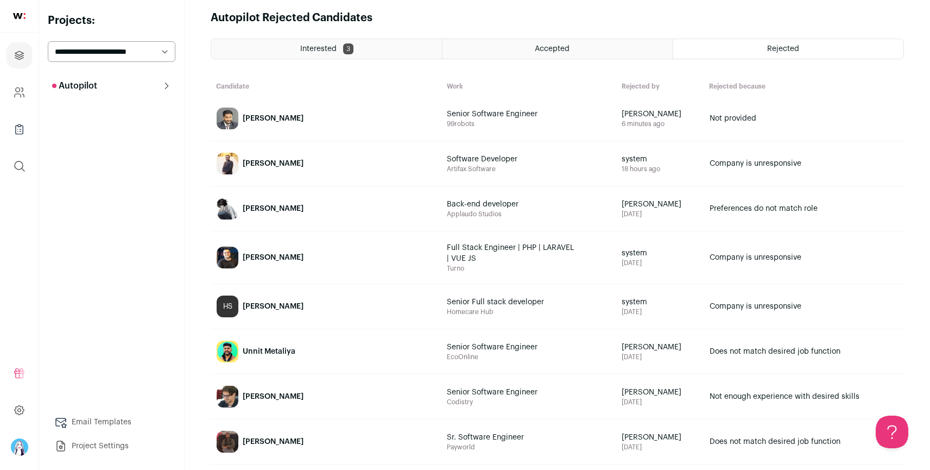
scroll to position [170, 0]
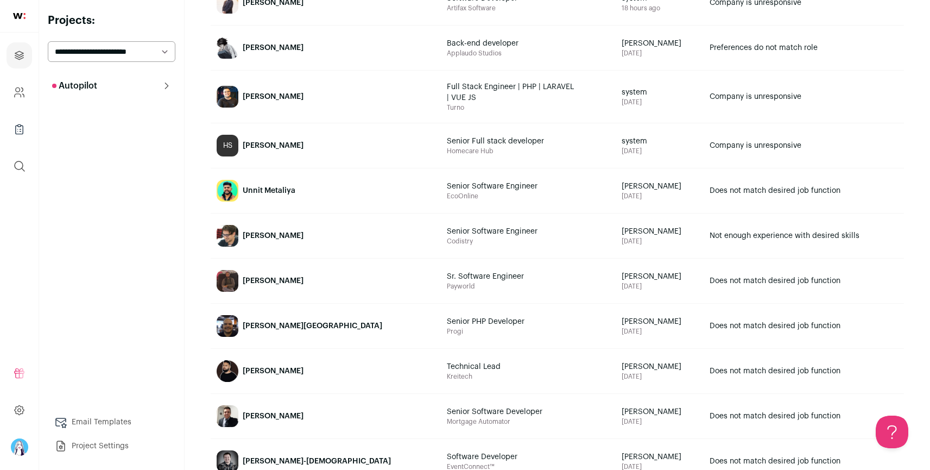
click at [294, 281] on div "[PERSON_NAME]" at bounding box center [273, 280] width 61 height 11
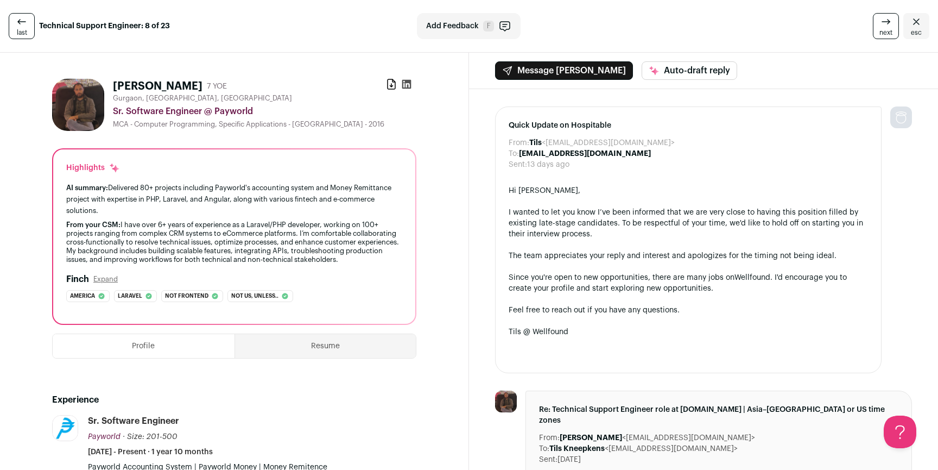
click at [386, 84] on icon at bounding box center [391, 84] width 11 height 11
click at [904, 21] on link "esc" at bounding box center [917, 26] width 26 height 26
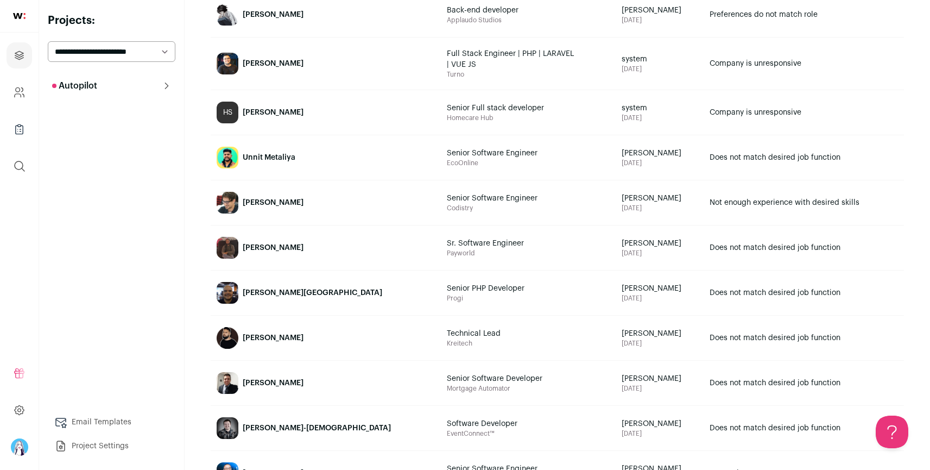
scroll to position [263, 0]
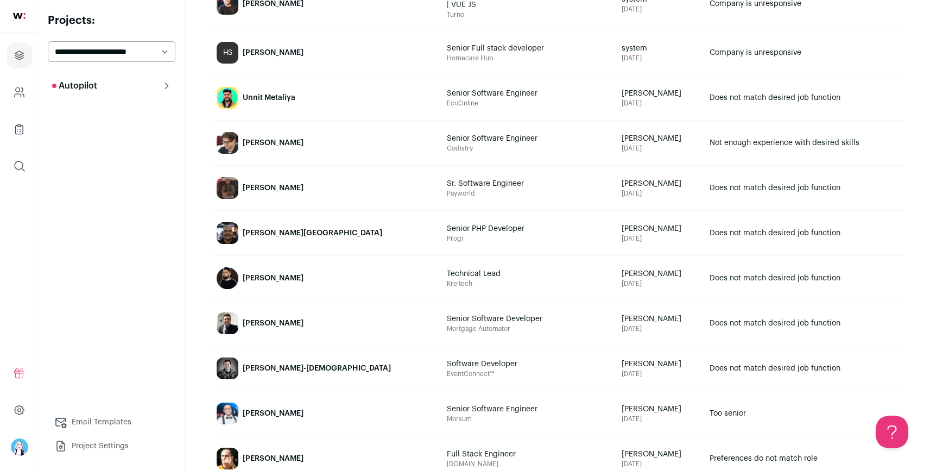
click at [276, 323] on div "[PERSON_NAME]" at bounding box center [273, 323] width 61 height 11
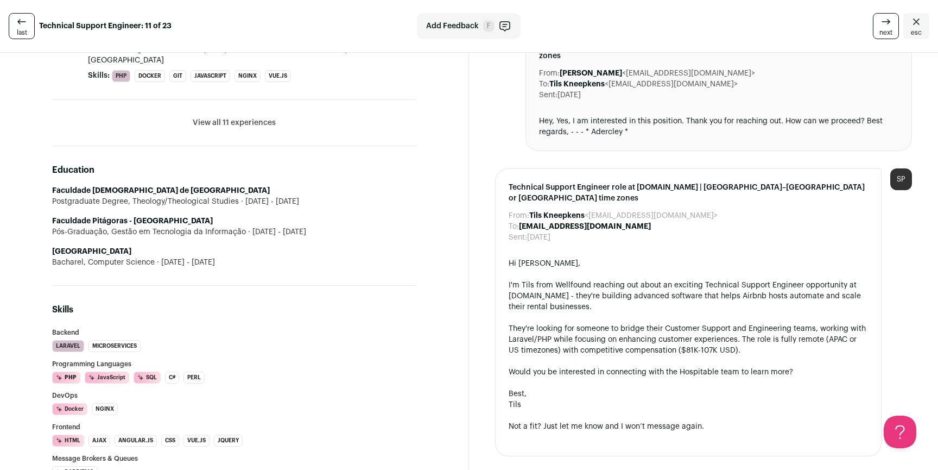
scroll to position [129, 0]
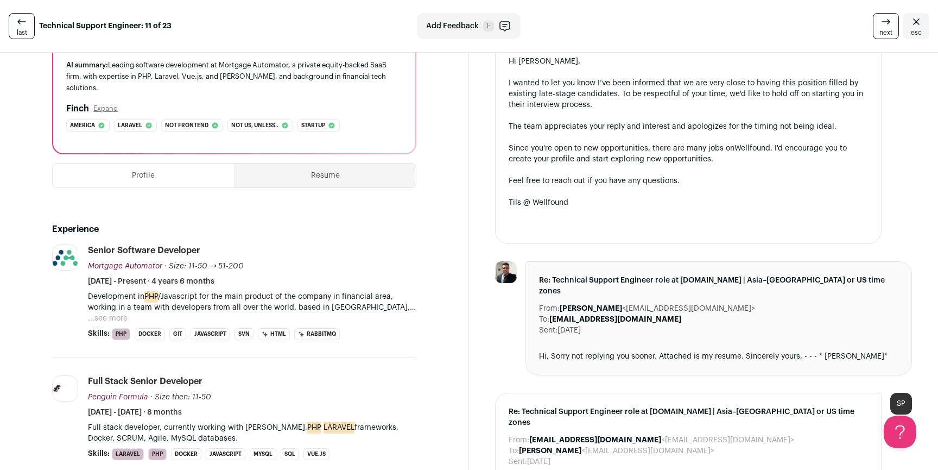
click at [128, 295] on div "Development in PHP /Javascript for the main product of the company in financial…" at bounding box center [252, 307] width 329 height 33
click at [118, 313] on button "...see more" at bounding box center [108, 318] width 40 height 11
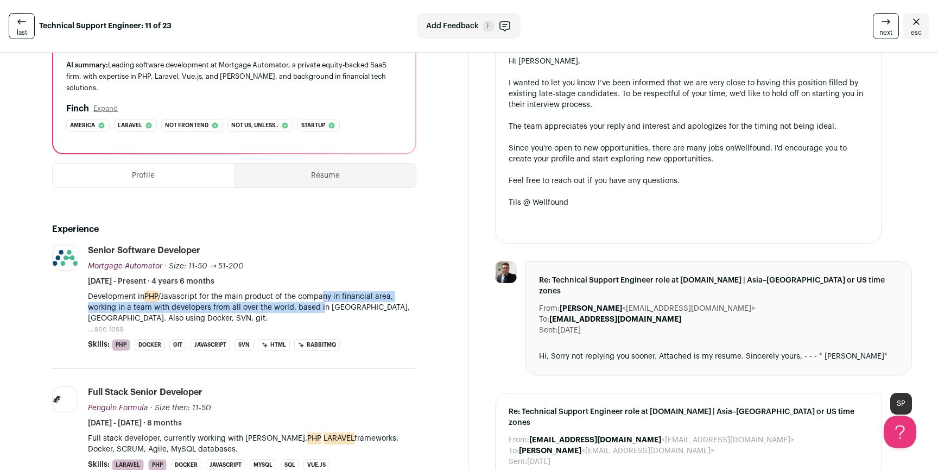
drag, startPoint x: 324, startPoint y: 292, endPoint x: 322, endPoint y: 275, distance: 17.0
click at [322, 291] on p "Development in PHP /Javascript for the main product of the company in financial…" at bounding box center [252, 307] width 329 height 33
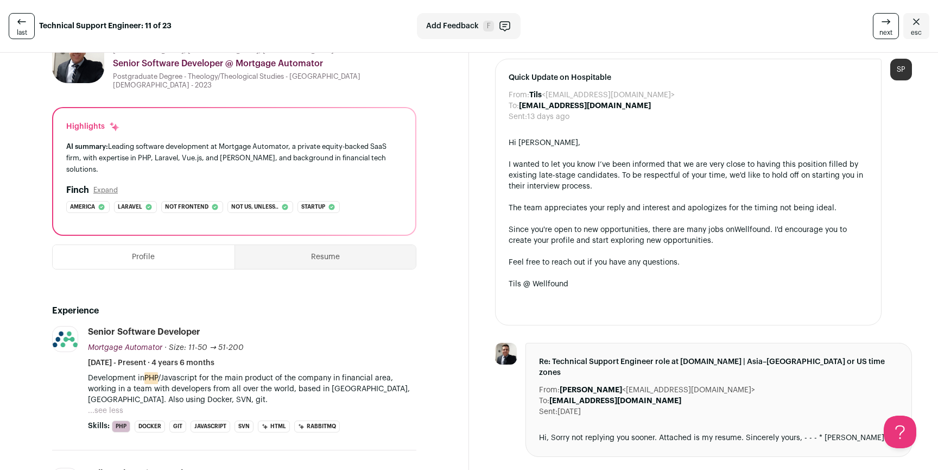
scroll to position [0, 0]
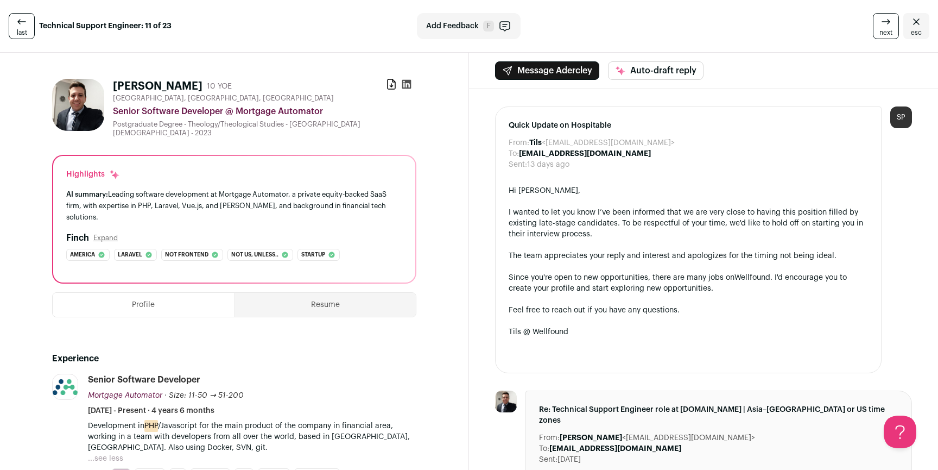
click at [387, 91] on div "Download resume" at bounding box center [391, 86] width 11 height 15
click at [388, 86] on icon at bounding box center [392, 84] width 8 height 10
click at [910, 27] on icon "Close" at bounding box center [916, 21] width 13 height 13
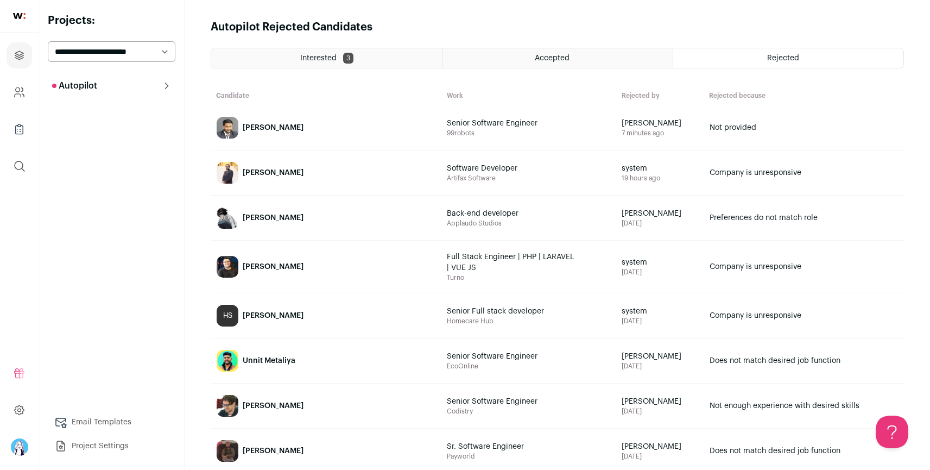
click at [288, 53] on div "Interested 3" at bounding box center [326, 58] width 231 height 20
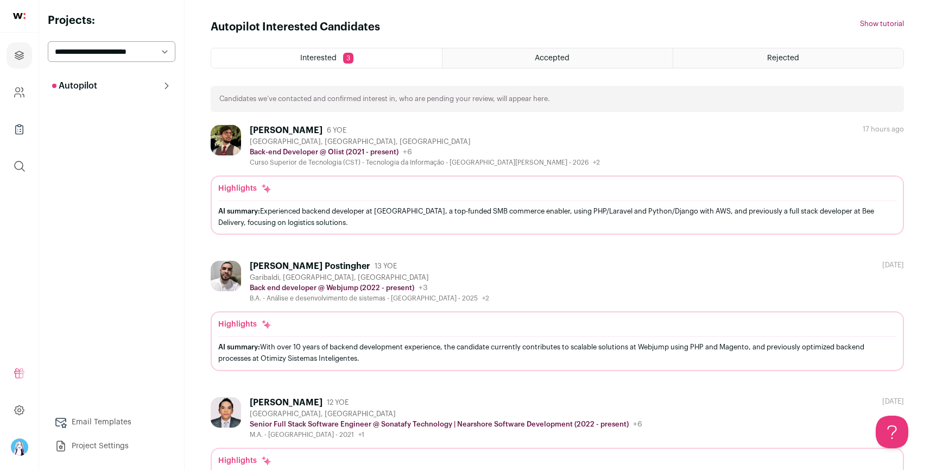
click at [402, 136] on div "Jean Marinho 6 YOE Toronto, Ontario, Canada Back-end Developer @ Olist (2021 - …" at bounding box center [425, 146] width 350 height 42
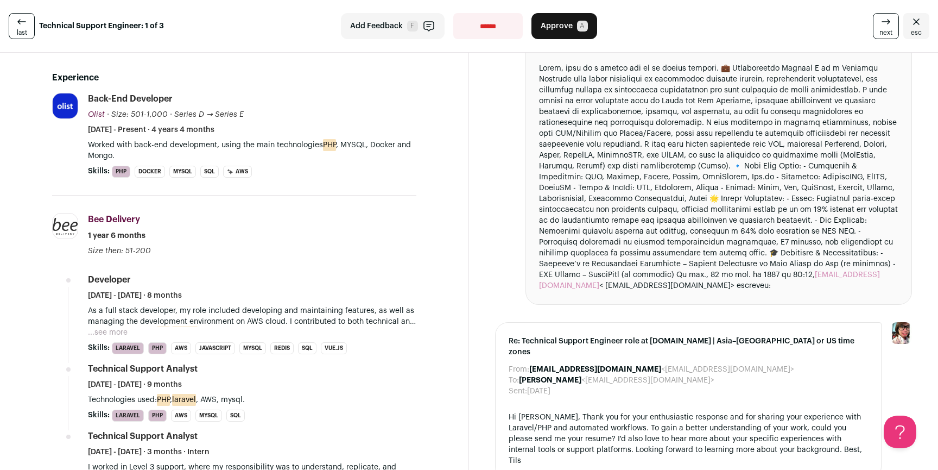
scroll to position [453, 0]
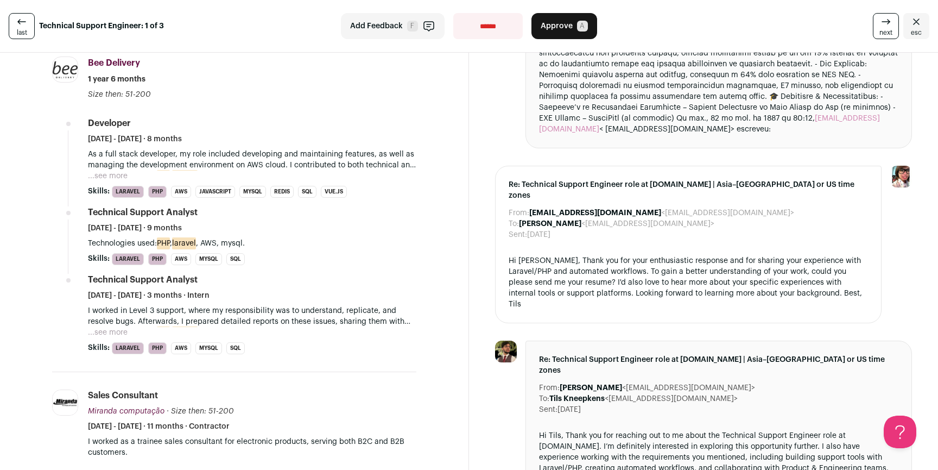
click at [116, 178] on button "...see more" at bounding box center [108, 176] width 40 height 11
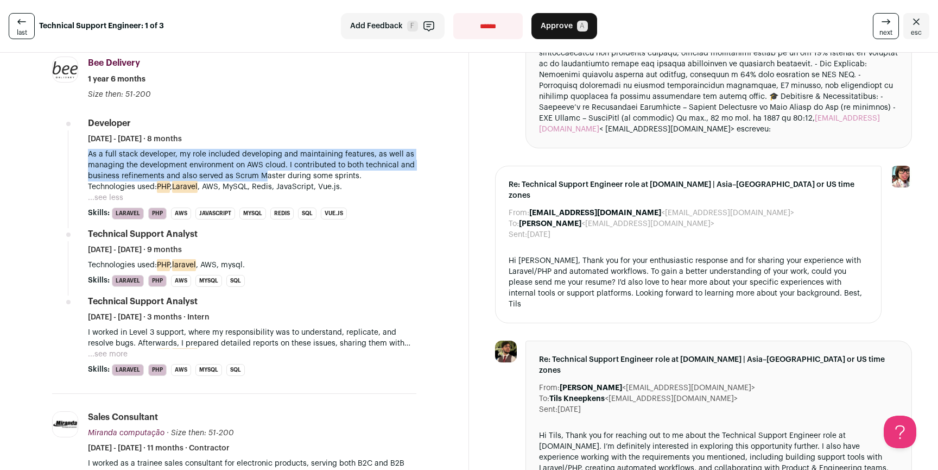
drag, startPoint x: 257, startPoint y: 148, endPoint x: 304, endPoint y: 179, distance: 56.2
click at [282, 178] on li "Developer September 2020 - April 2021 · 8 months As a full stack developer, my …" at bounding box center [252, 168] width 329 height 102
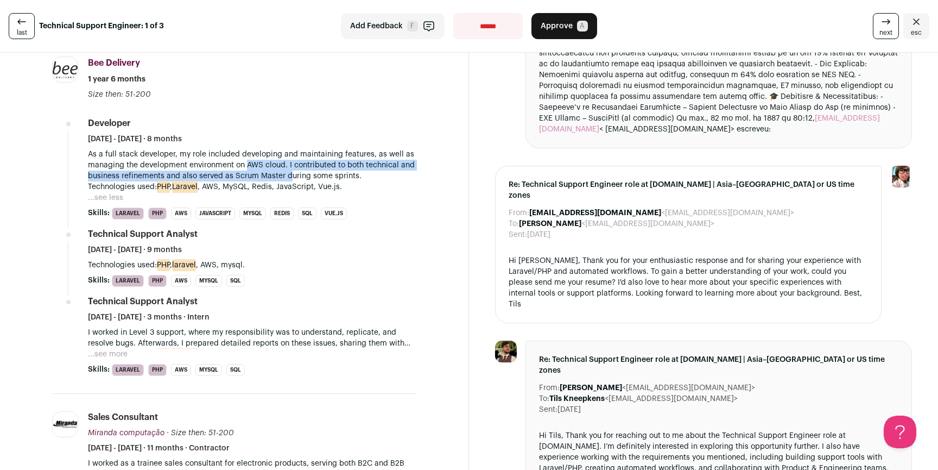
drag, startPoint x: 304, startPoint y: 179, endPoint x: 243, endPoint y: 159, distance: 63.9
click at [243, 159] on p "As a full stack developer, my role included developing and maintaining features…" at bounding box center [252, 165] width 329 height 33
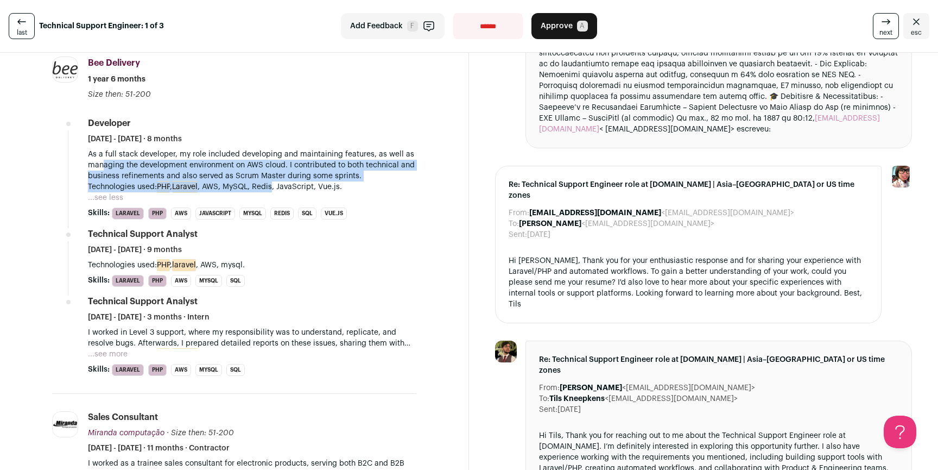
drag, startPoint x: 105, startPoint y: 165, endPoint x: 299, endPoint y: 182, distance: 195.2
click at [277, 182] on div "As a full stack developer, my role included developing and maintaining features…" at bounding box center [252, 170] width 329 height 43
drag, startPoint x: 306, startPoint y: 172, endPoint x: 272, endPoint y: 155, distance: 37.6
click at [272, 155] on div "As a full stack developer, my role included developing and maintaining features…" at bounding box center [252, 170] width 329 height 43
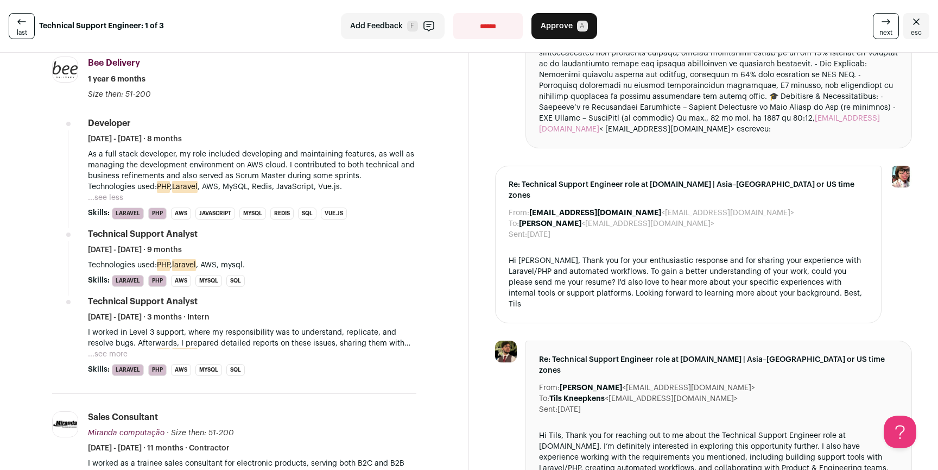
click at [272, 155] on p "As a full stack developer, my role included developing and maintaining features…" at bounding box center [252, 165] width 329 height 33
click at [116, 352] on button "...see more" at bounding box center [108, 354] width 40 height 11
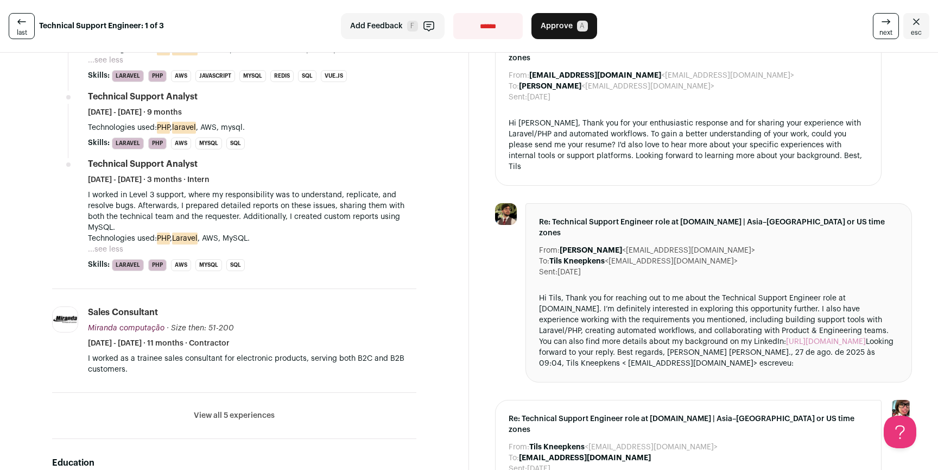
scroll to position [633, 0]
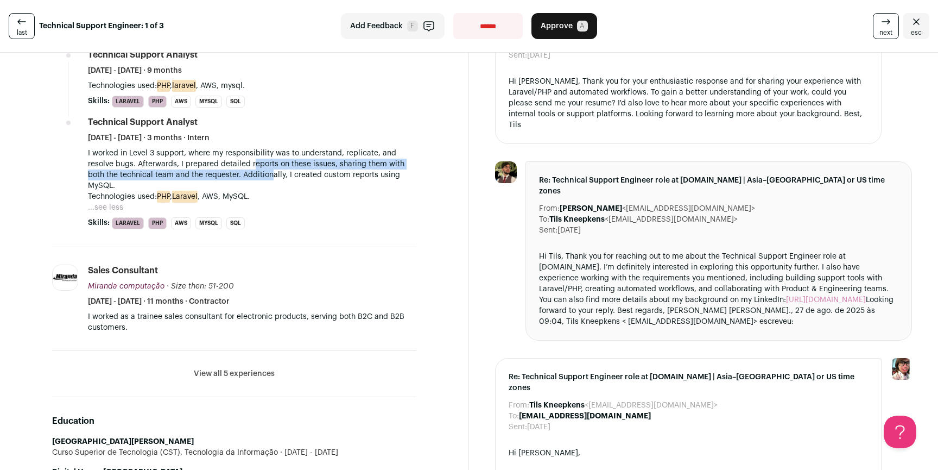
drag, startPoint x: 266, startPoint y: 169, endPoint x: 254, endPoint y: 167, distance: 12.3
click at [254, 167] on p "I worked in Level 3 support, where my responsibility was to understand, replica…" at bounding box center [252, 169] width 329 height 43
drag, startPoint x: 219, startPoint y: 163, endPoint x: 347, endPoint y: 175, distance: 127.6
click at [347, 175] on p "I worked in Level 3 support, where my responsibility was to understand, replica…" at bounding box center [252, 169] width 329 height 43
click at [352, 175] on p "I worked in Level 3 support, where my responsibility was to understand, replica…" at bounding box center [252, 169] width 329 height 43
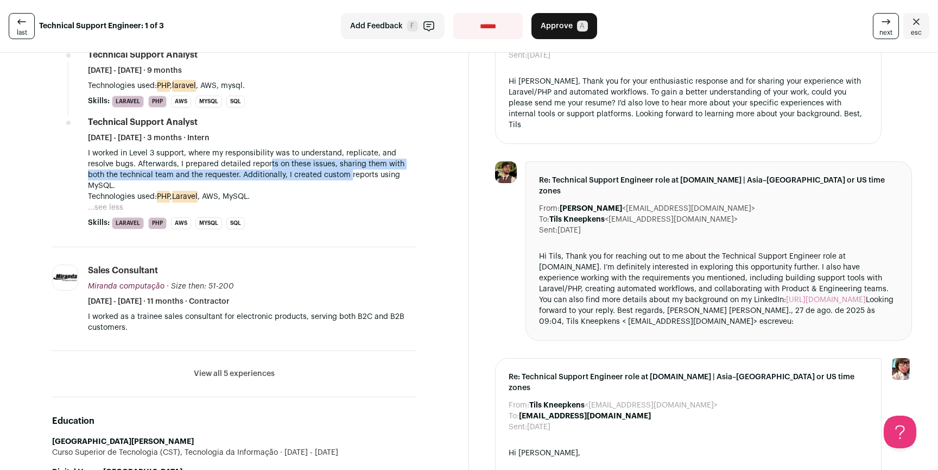
drag, startPoint x: 350, startPoint y: 174, endPoint x: 270, endPoint y: 167, distance: 80.7
click at [270, 167] on p "I worked in Level 3 support, where my responsibility was to understand, replica…" at bounding box center [252, 169] width 329 height 43
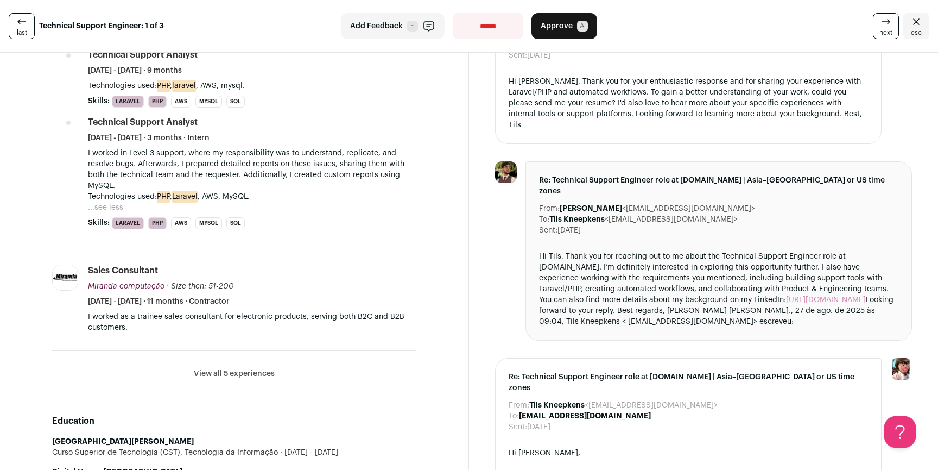
click at [270, 167] on p "I worked in Level 3 support, where my responsibility was to understand, replica…" at bounding box center [252, 169] width 329 height 43
click at [243, 375] on button "View all 5 experiences" at bounding box center [234, 373] width 81 height 11
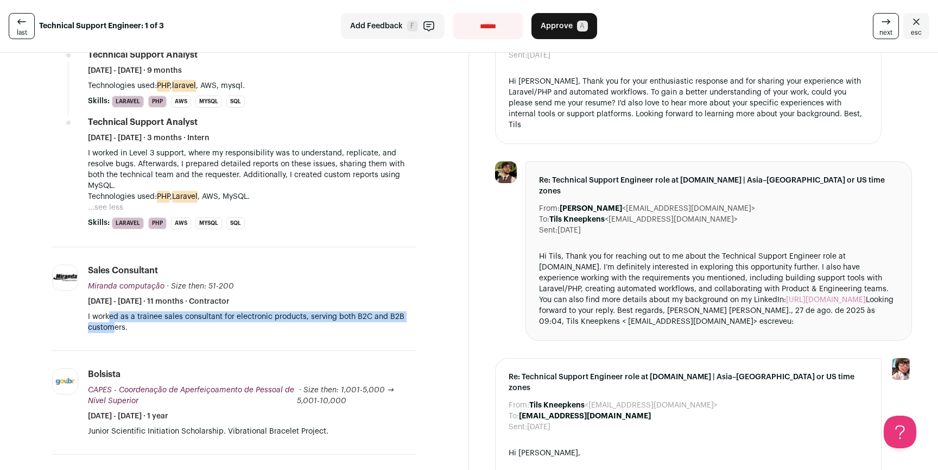
drag, startPoint x: 110, startPoint y: 320, endPoint x: 114, endPoint y: 332, distance: 12.4
click at [114, 332] on p "I worked as a trainee sales consultant for electronic products, serving both B2…" at bounding box center [252, 322] width 329 height 22
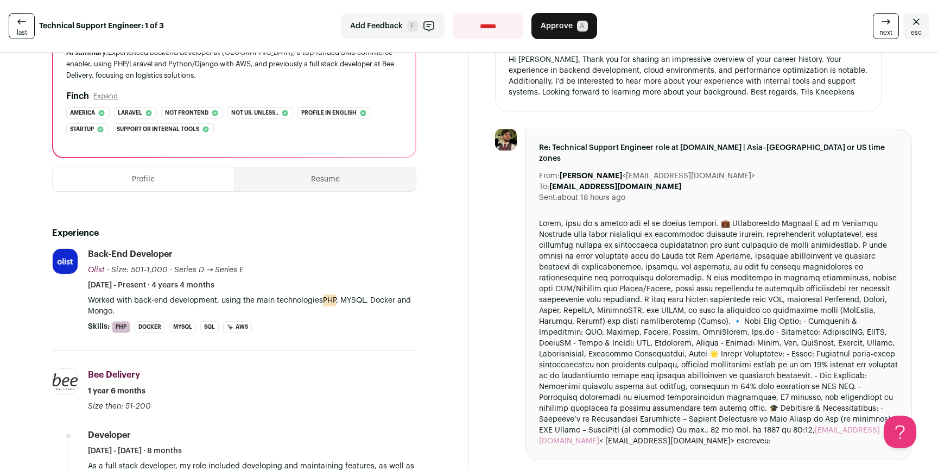
scroll to position [0, 0]
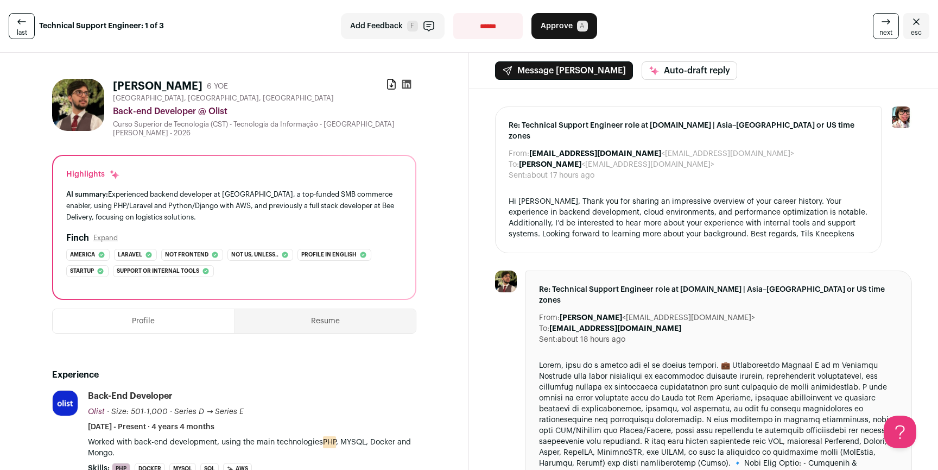
click at [475, 29] on select "**********" at bounding box center [488, 26] width 70 height 26
select select "**********"
click at [453, 13] on select "**********" at bounding box center [488, 26] width 70 height 26
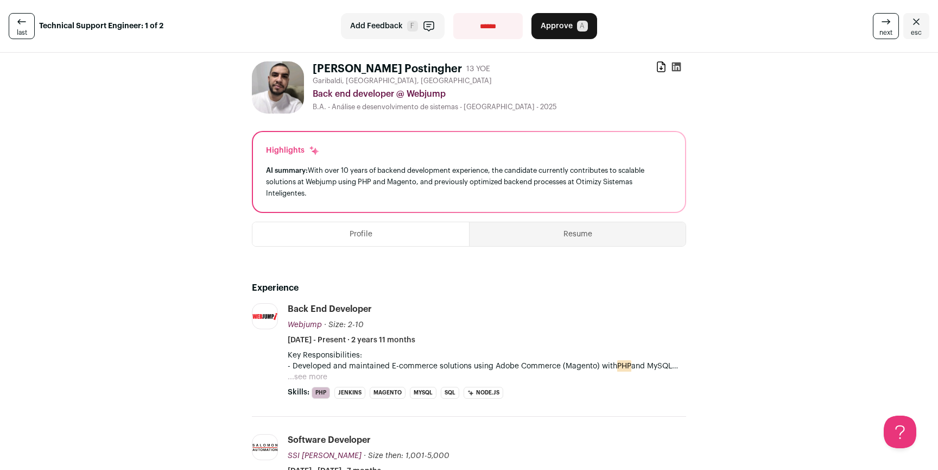
click at [484, 34] on select "**********" at bounding box center [488, 26] width 70 height 26
select select "**********"
click at [453, 13] on select "**********" at bounding box center [488, 26] width 70 height 26
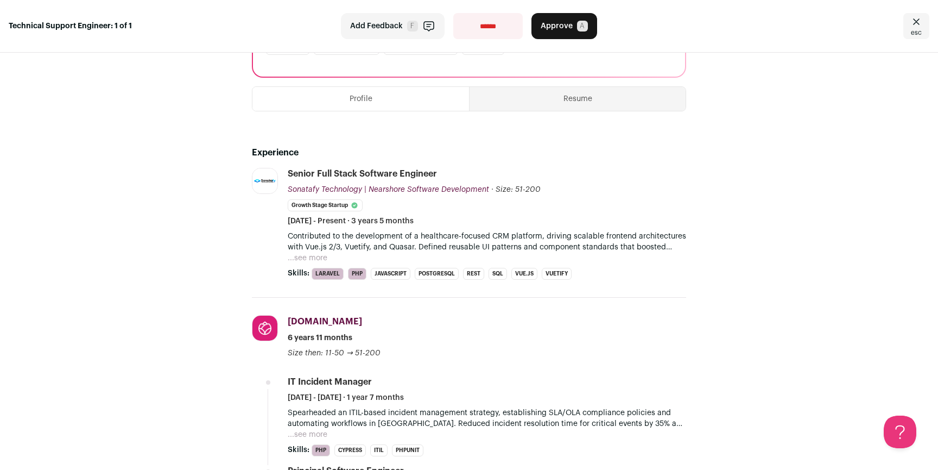
scroll to position [202, 0]
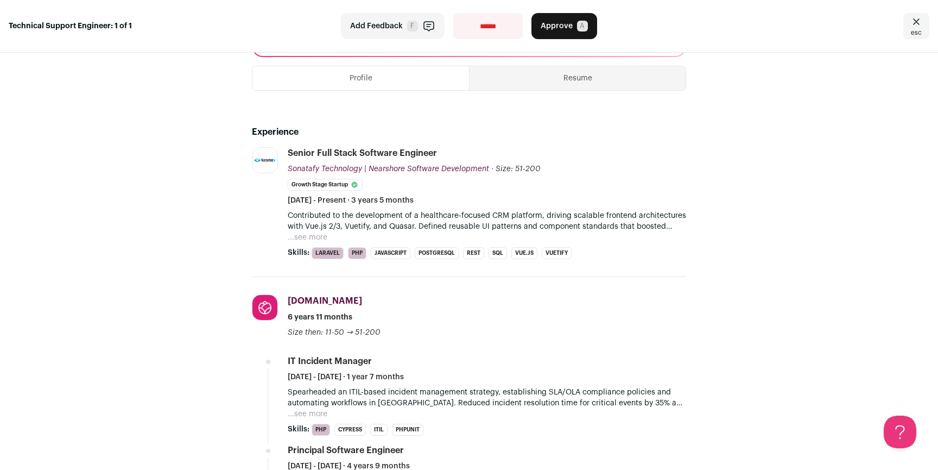
click at [298, 240] on button "...see more" at bounding box center [308, 237] width 40 height 11
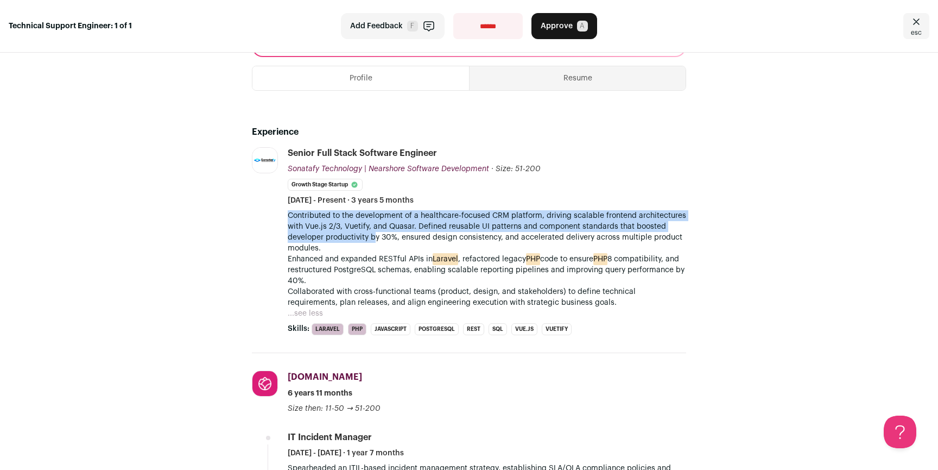
drag, startPoint x: 347, startPoint y: 220, endPoint x: 382, endPoint y: 240, distance: 41.1
click at [373, 237] on li "Senior Full Stack Software Engineer Sonatafy Technology | Nearshore Software De…" at bounding box center [487, 241] width 399 height 188
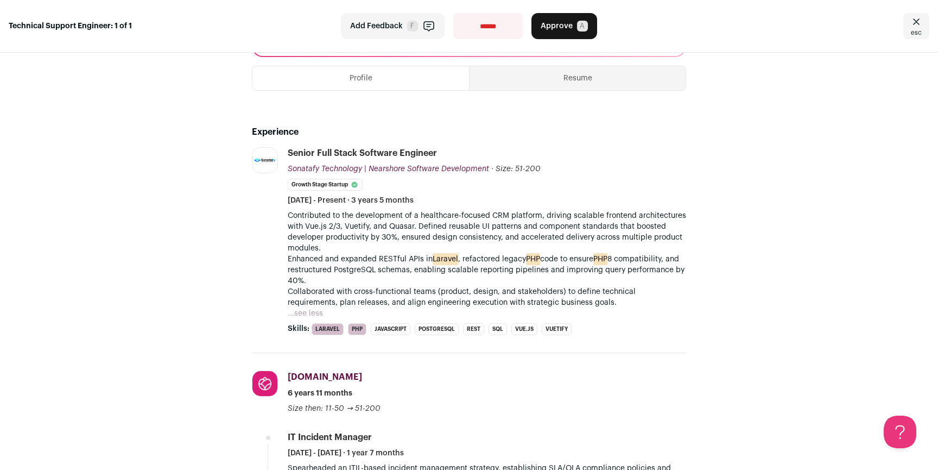
click at [382, 240] on p "Contributed to the development of a healthcare-focused CRM platform, driving sc…" at bounding box center [487, 259] width 399 height 98
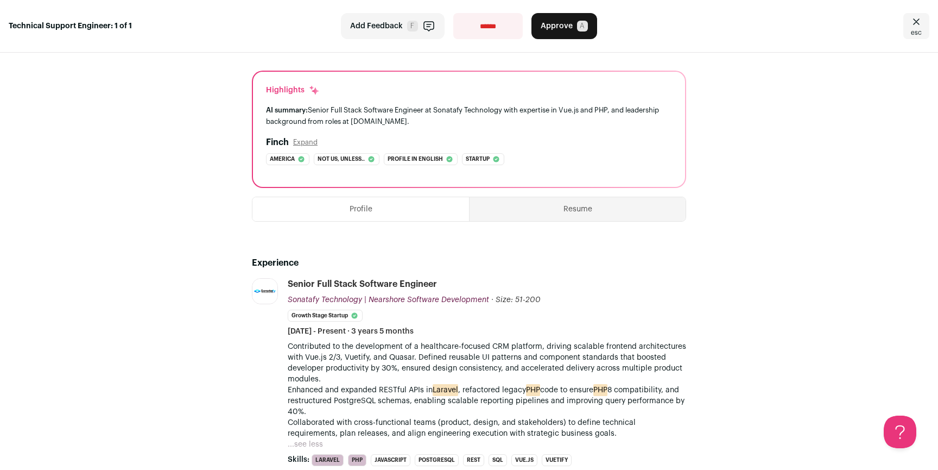
scroll to position [0, 0]
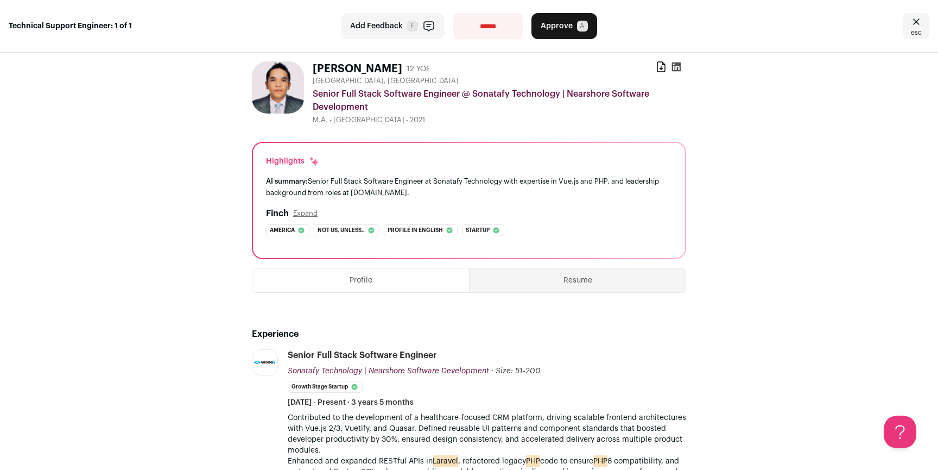
click at [651, 63] on div "Xavier Rodríguez 12 YOE Download resume" at bounding box center [500, 68] width 374 height 15
click at [656, 70] on icon at bounding box center [661, 66] width 11 height 11
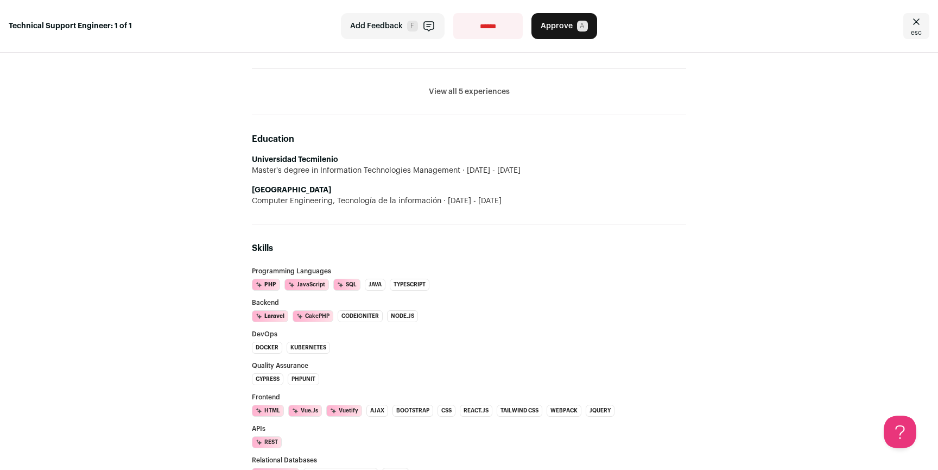
click at [468, 93] on button "View all 5 experiences" at bounding box center [469, 91] width 81 height 11
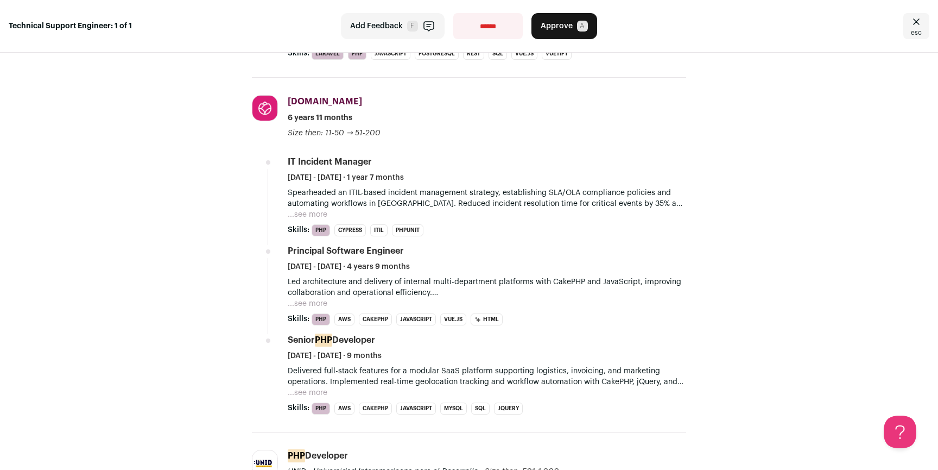
scroll to position [261, 0]
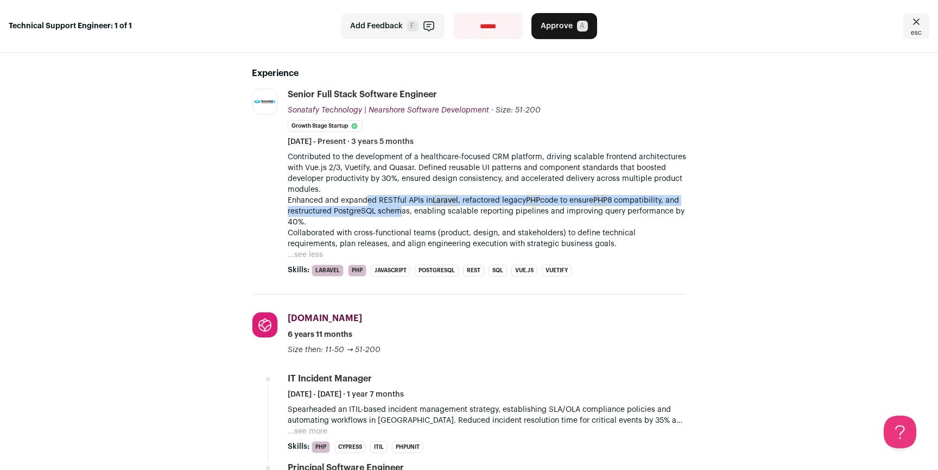
drag, startPoint x: 364, startPoint y: 201, endPoint x: 408, endPoint y: 211, distance: 45.2
click at [406, 211] on p "Contributed to the development of a healthcare-focused CRM platform, driving sc…" at bounding box center [487, 201] width 399 height 98
drag, startPoint x: 414, startPoint y: 212, endPoint x: 367, endPoint y: 196, distance: 50.5
click at [367, 196] on p "Contributed to the development of a healthcare-focused CRM platform, driving sc…" at bounding box center [487, 201] width 399 height 98
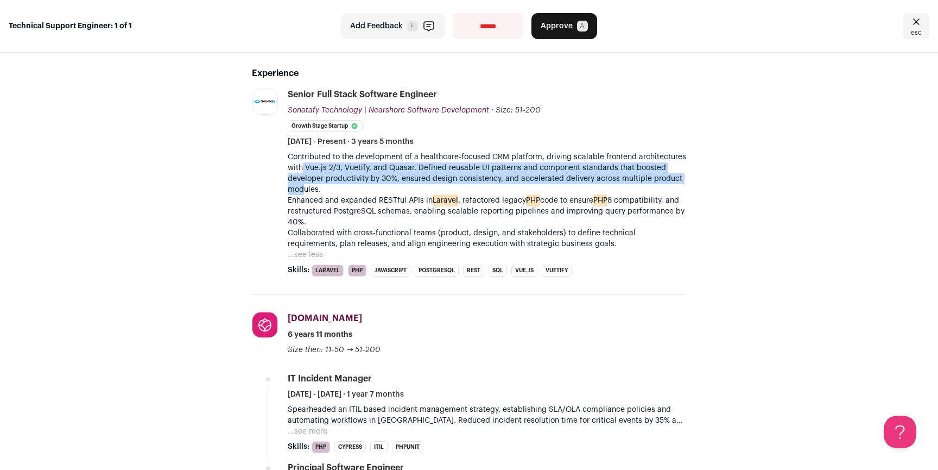
drag, startPoint x: 300, startPoint y: 166, endPoint x: 298, endPoint y: 186, distance: 19.6
click at [298, 186] on p "Contributed to the development of a healthcare-focused CRM platform, driving sc…" at bounding box center [487, 201] width 399 height 98
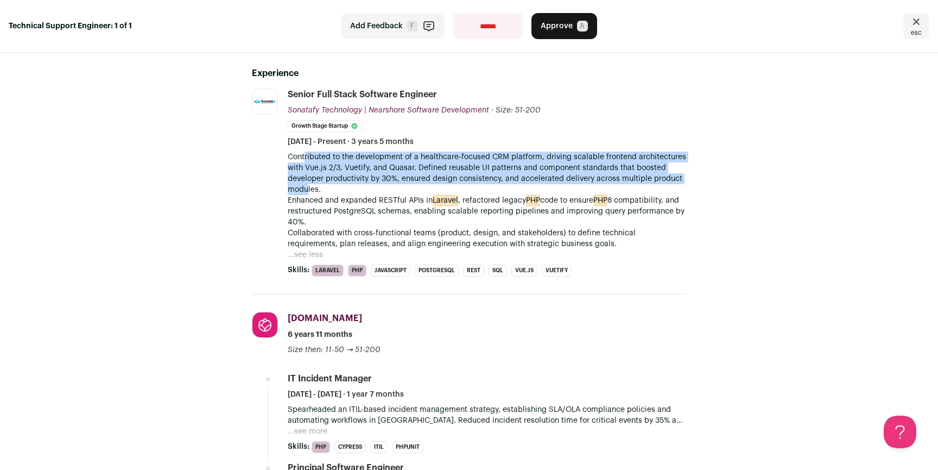
drag, startPoint x: 303, startPoint y: 193, endPoint x: 301, endPoint y: 158, distance: 35.3
click at [301, 158] on p "Contributed to the development of a healthcare-focused CRM platform, driving sc…" at bounding box center [487, 201] width 399 height 98
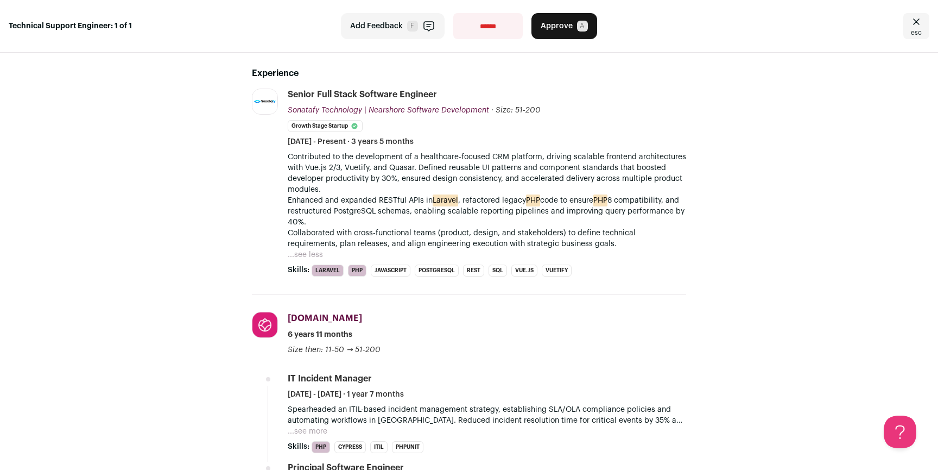
drag, startPoint x: 304, startPoint y: 198, endPoint x: 336, endPoint y: 224, distance: 41.4
click at [312, 225] on p "Contributed to the development of a healthcare-focused CRM platform, driving sc…" at bounding box center [487, 201] width 399 height 98
click at [638, 226] on p "Contributed to the development of a healthcare-focused CRM platform, driving sc…" at bounding box center [487, 201] width 399 height 98
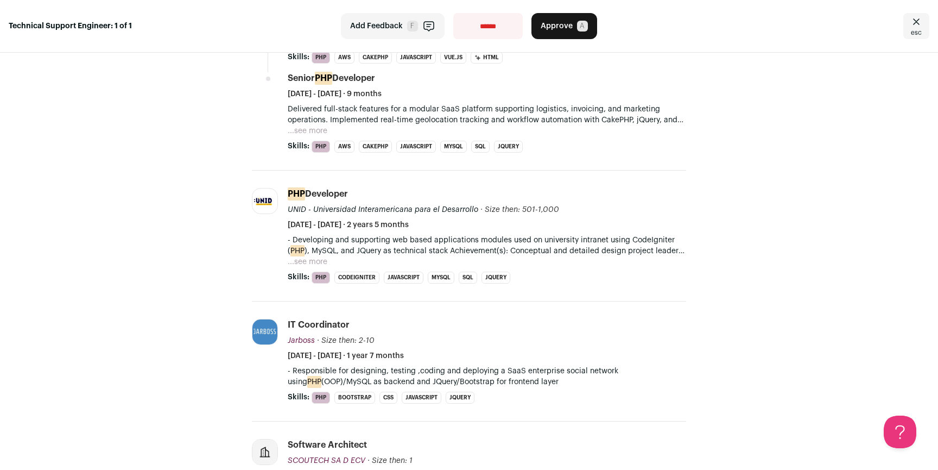
scroll to position [930, 0]
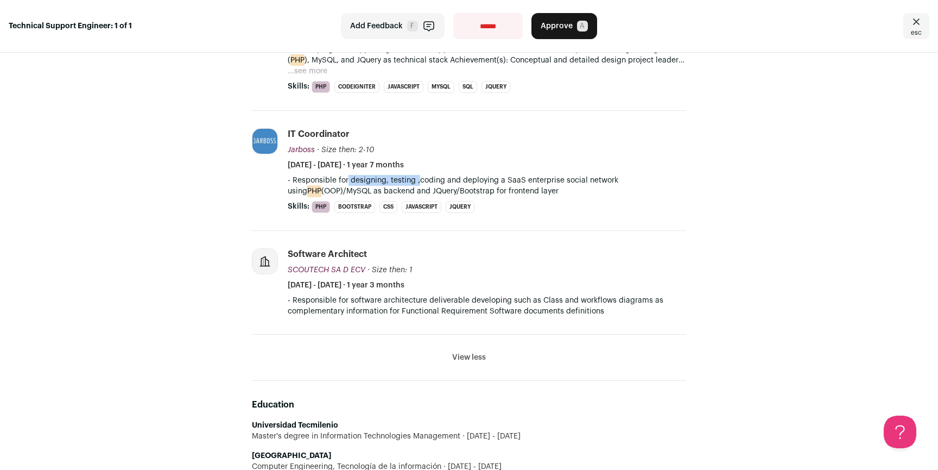
drag, startPoint x: 340, startPoint y: 181, endPoint x: 443, endPoint y: 186, distance: 103.3
click at [425, 185] on p "- Responsible for designing, testing ,coding and deploying a SaaS enterprise so…" at bounding box center [487, 186] width 399 height 22
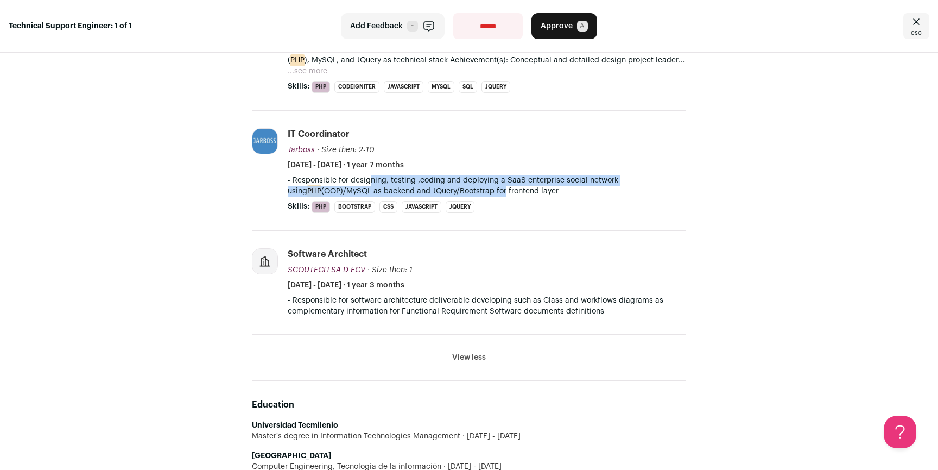
drag, startPoint x: 466, startPoint y: 186, endPoint x: 360, endPoint y: 183, distance: 106.5
click at [360, 183] on p "- Responsible for designing, testing ,coding and deploying a SaaS enterprise so…" at bounding box center [487, 186] width 399 height 22
click at [360, 184] on p "- Responsible for designing, testing ,coding and deploying a SaaS enterprise so…" at bounding box center [487, 186] width 399 height 22
drag, startPoint x: 357, startPoint y: 185, endPoint x: 444, endPoint y: 189, distance: 86.4
click at [444, 189] on p "- Responsible for designing, testing ,coding and deploying a SaaS enterprise so…" at bounding box center [487, 186] width 399 height 22
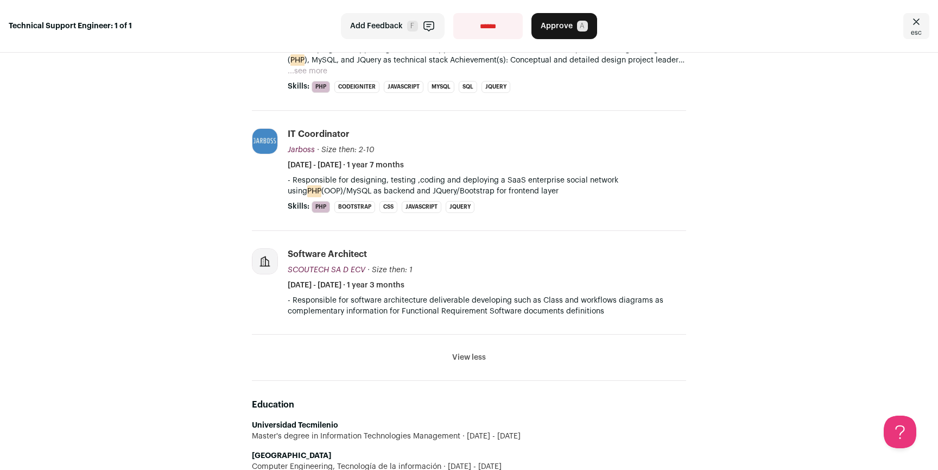
click at [471, 191] on p "- Responsible for designing, testing ,coding and deploying a SaaS enterprise so…" at bounding box center [487, 186] width 399 height 22
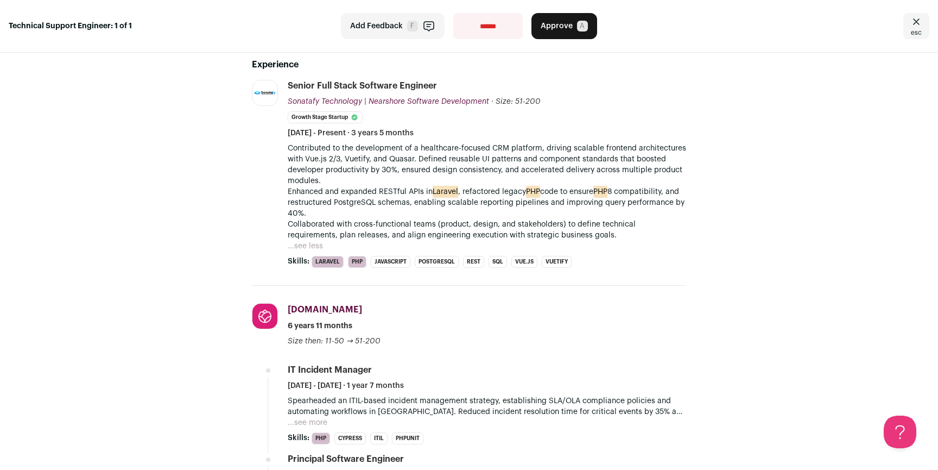
scroll to position [0, 0]
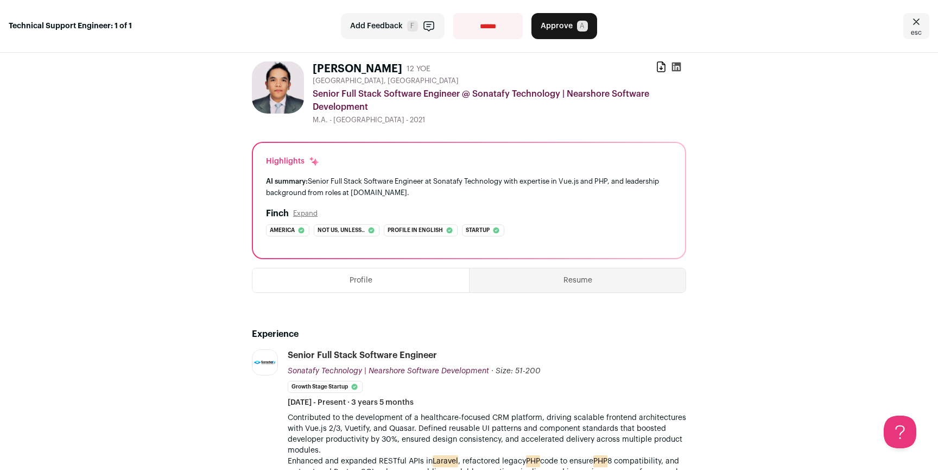
click at [487, 28] on select "**********" at bounding box center [488, 26] width 70 height 26
select select "**********"
click at [453, 13] on select "**********" at bounding box center [488, 26] width 70 height 26
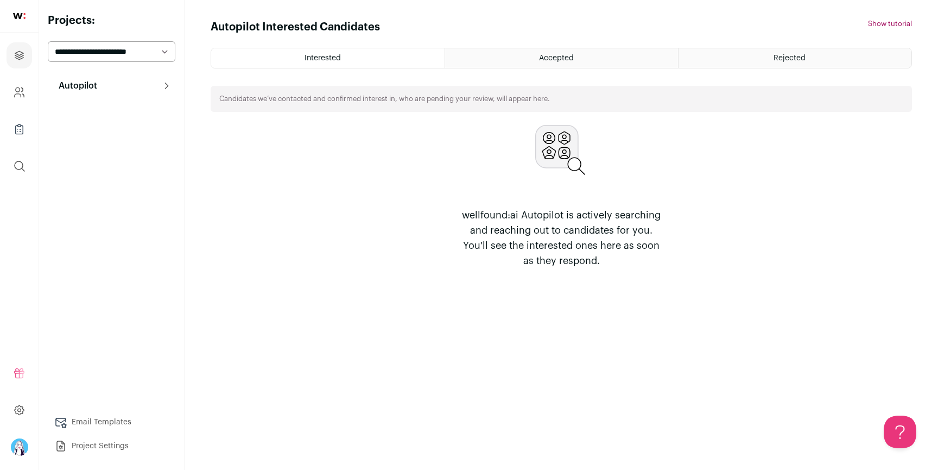
click at [129, 58] on select "**********" at bounding box center [112, 51] width 128 height 21
select select "*****"
click at [48, 41] on select "**********" at bounding box center [112, 51] width 128 height 21
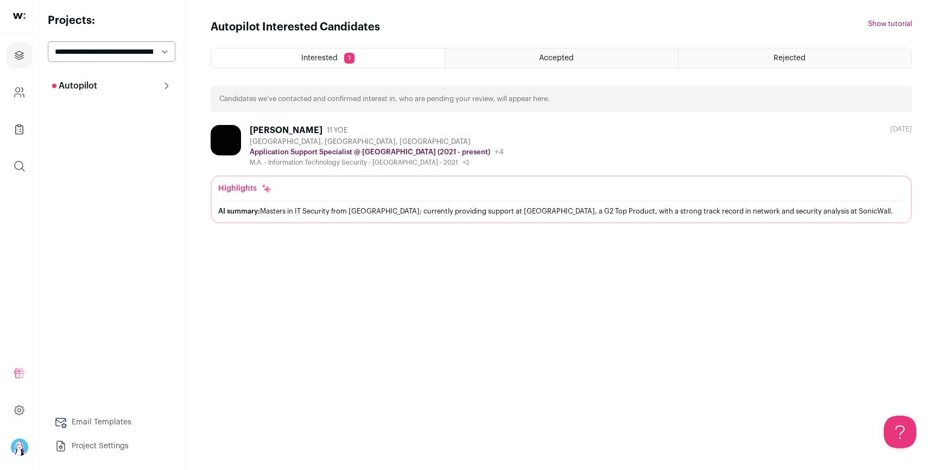
click at [293, 127] on div "[PERSON_NAME]" at bounding box center [286, 130] width 73 height 11
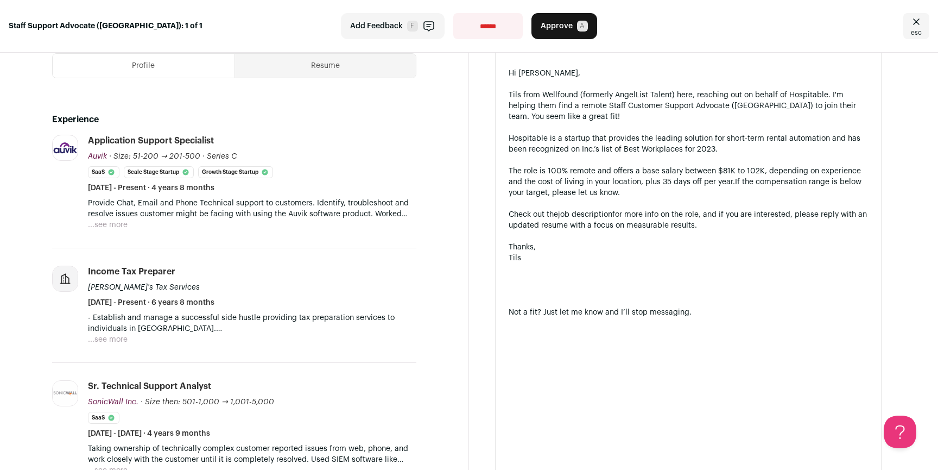
scroll to position [245, 0]
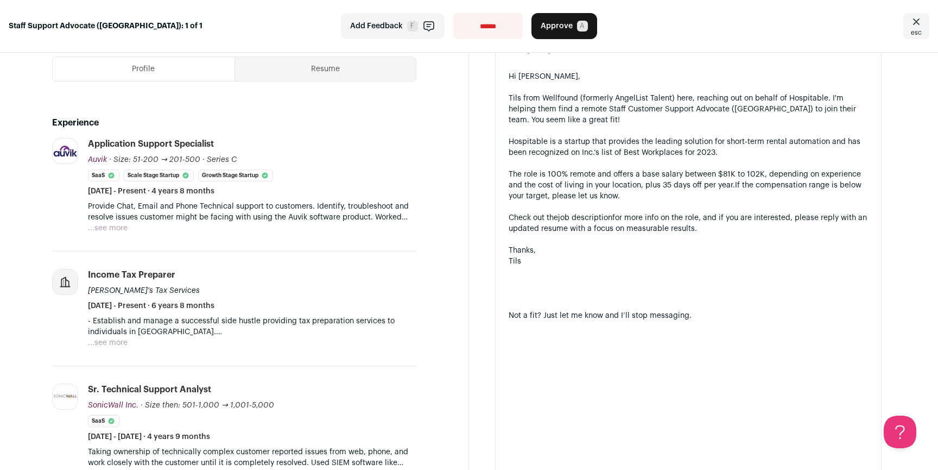
click at [121, 223] on button "...see more" at bounding box center [108, 228] width 40 height 11
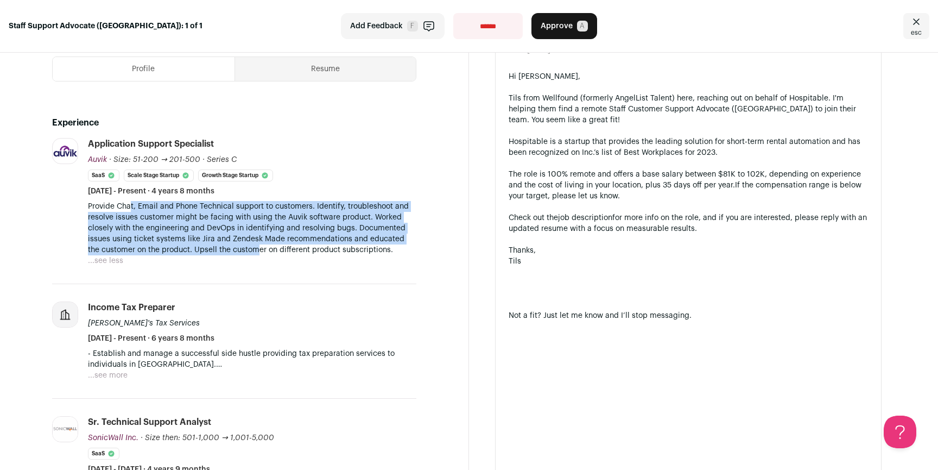
drag, startPoint x: 131, startPoint y: 199, endPoint x: 278, endPoint y: 235, distance: 151.0
click at [268, 235] on p "Provide Chat, Email and Phone Technical support to customers. Identify, trouble…" at bounding box center [252, 228] width 329 height 54
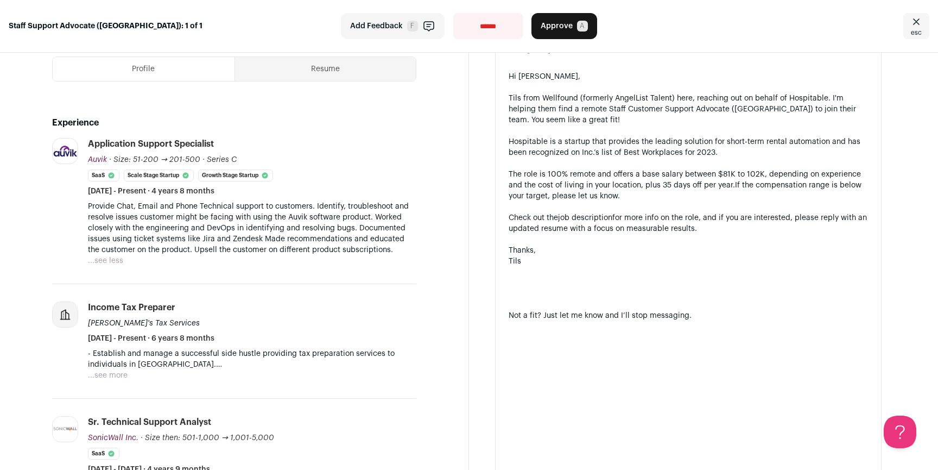
click at [281, 235] on p "Provide Chat, Email and Phone Technical support to customers. Identify, trouble…" at bounding box center [252, 228] width 329 height 54
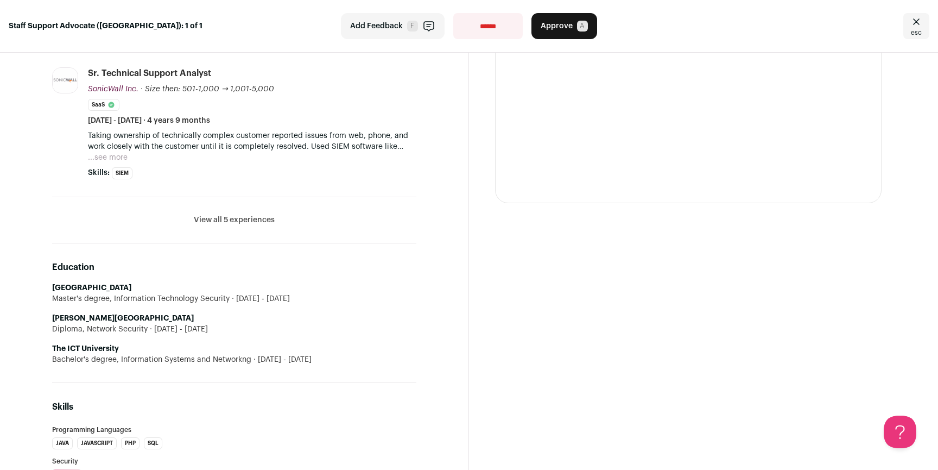
scroll to position [682, 0]
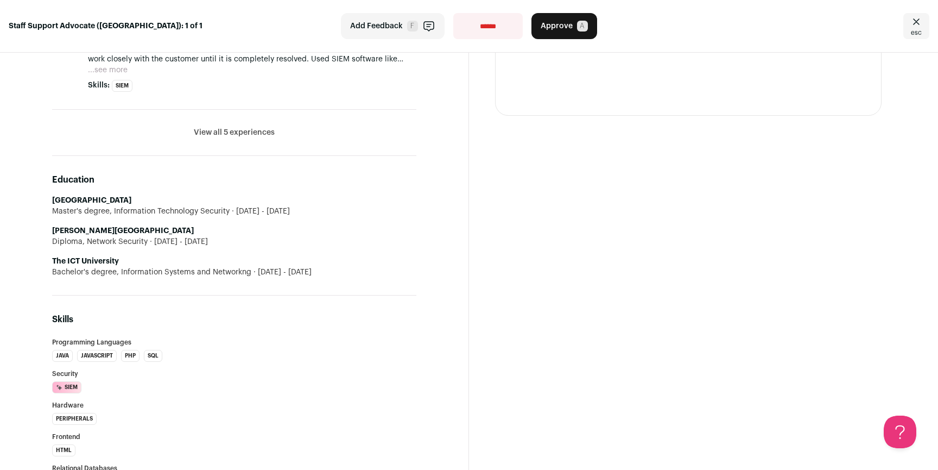
drag, startPoint x: 259, startPoint y: 135, endPoint x: 254, endPoint y: 119, distance: 16.7
click at [259, 135] on li "View all 5 experiences View less" at bounding box center [234, 133] width 364 height 46
click at [254, 127] on button "View all 5 experiences" at bounding box center [234, 132] width 81 height 11
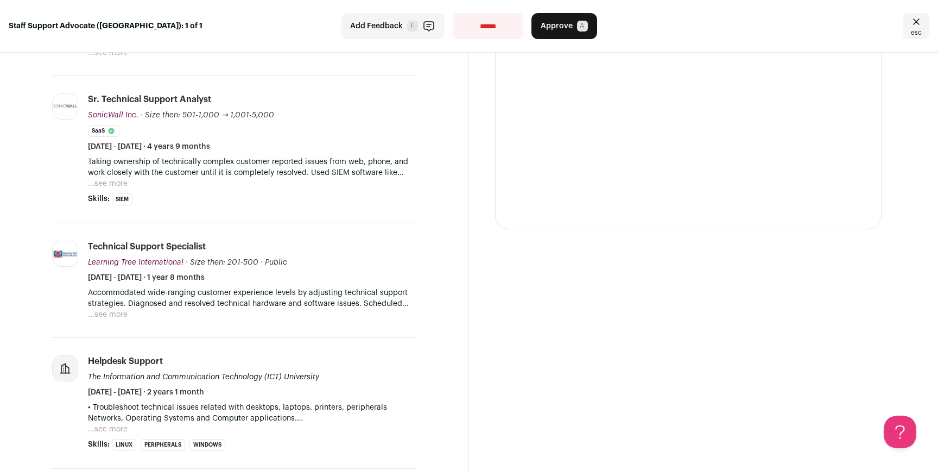
scroll to position [0, 0]
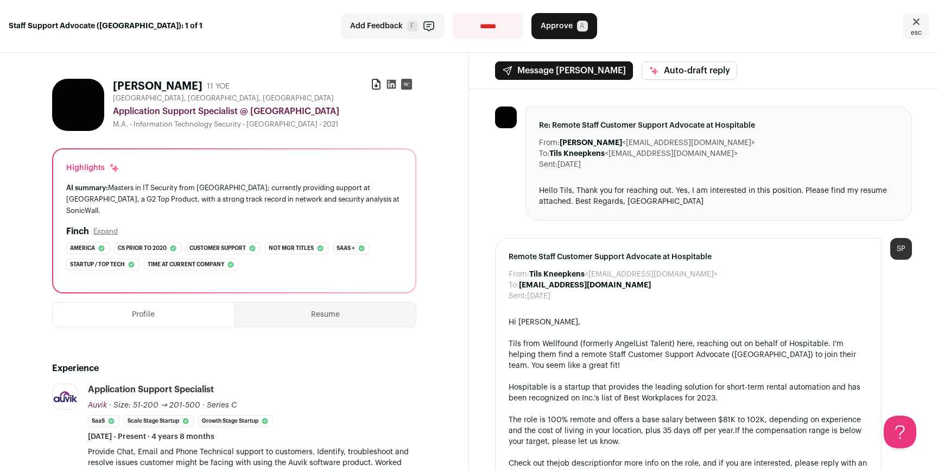
click at [488, 28] on select "**********" at bounding box center [488, 26] width 70 height 26
select select "**********"
click at [453, 13] on select "**********" at bounding box center [488, 26] width 70 height 26
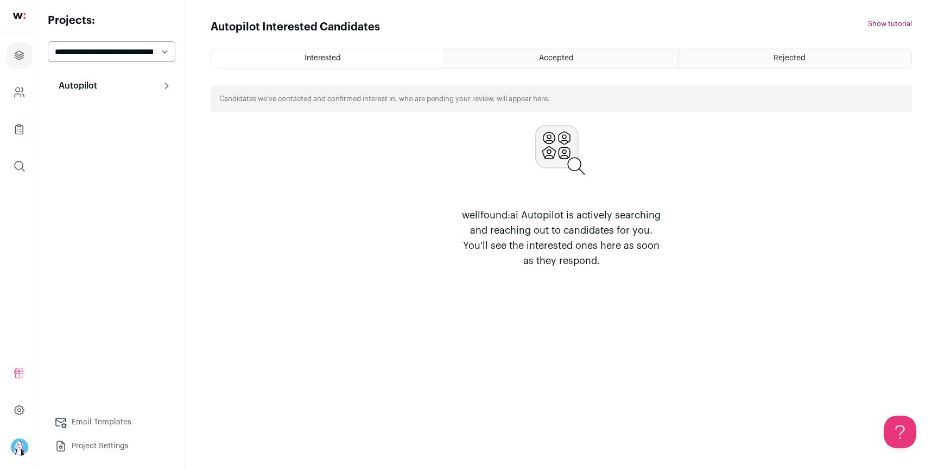
click at [138, 51] on select "**********" at bounding box center [112, 51] width 128 height 21
select select "*****"
click at [48, 41] on select "**********" at bounding box center [112, 51] width 128 height 21
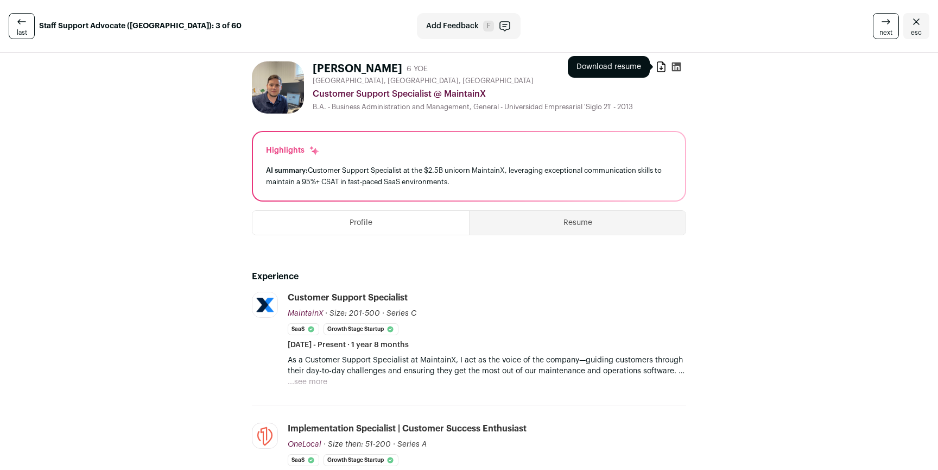
click at [657, 66] on icon at bounding box center [661, 66] width 11 height 11
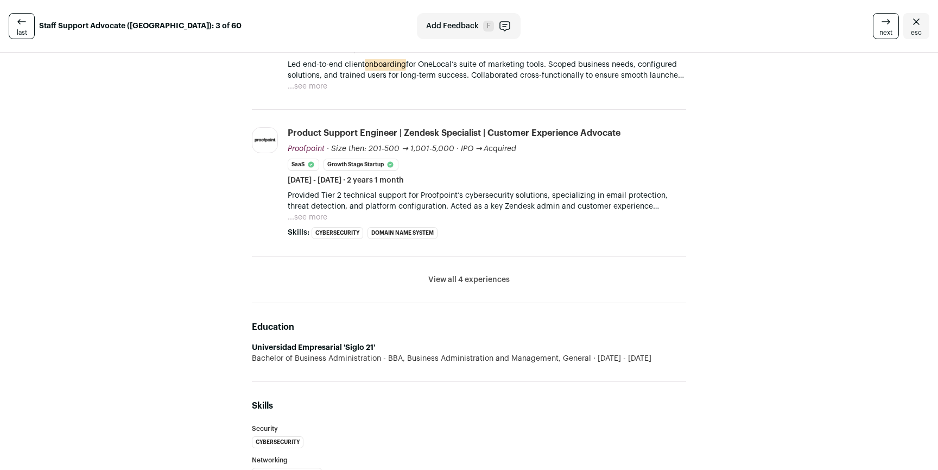
scroll to position [471, 0]
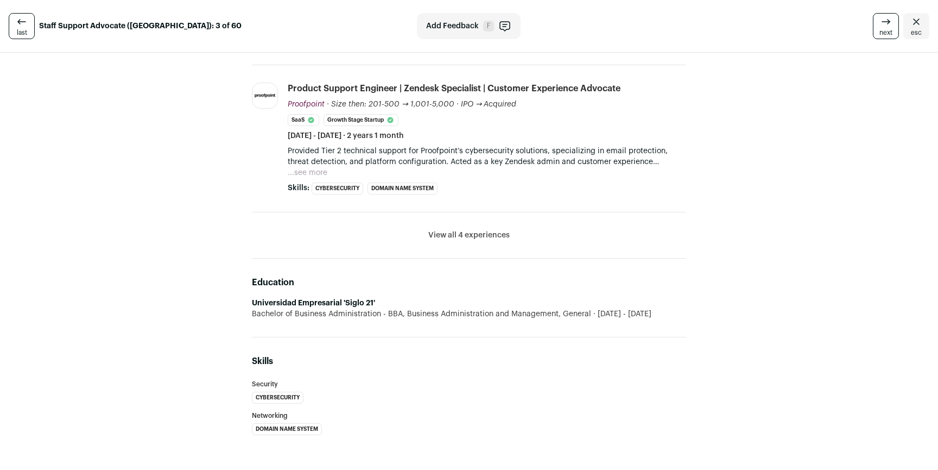
click at [465, 228] on li "View all 4 experiences View less" at bounding box center [469, 235] width 434 height 46
click at [464, 234] on button "View all 4 experiences" at bounding box center [469, 235] width 81 height 11
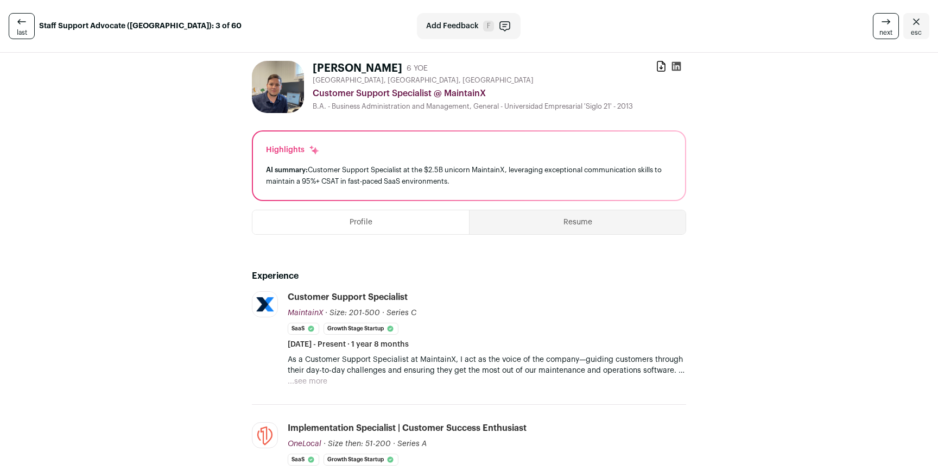
scroll to position [0, 0]
click at [623, 226] on button "Resume" at bounding box center [578, 223] width 216 height 24
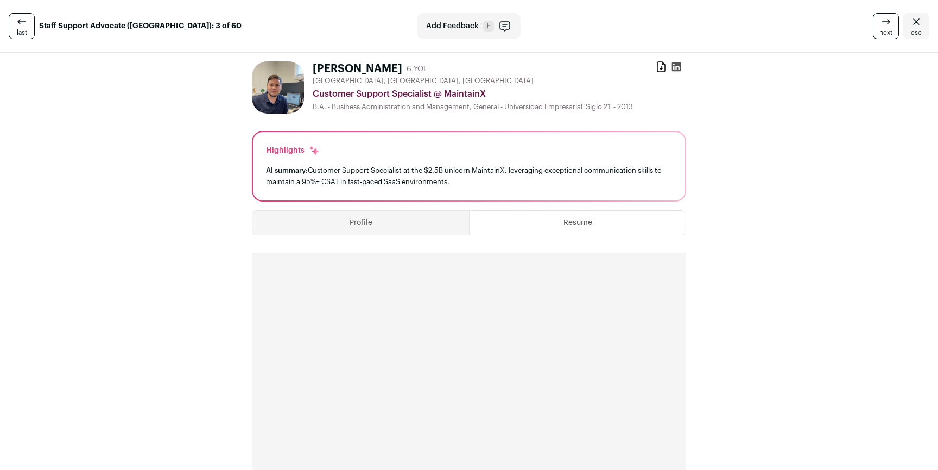
click at [413, 226] on button "Profile" at bounding box center [361, 223] width 217 height 24
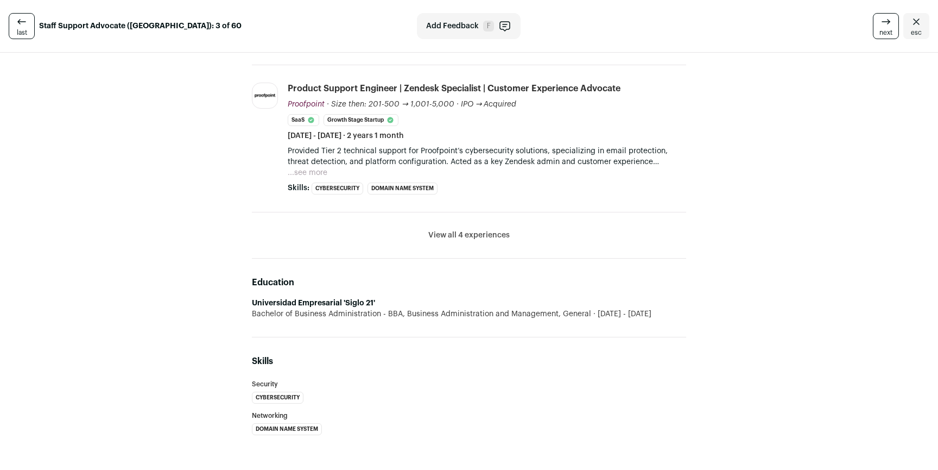
scroll to position [471, 0]
click at [441, 233] on button "View all 4 experiences" at bounding box center [469, 235] width 81 height 11
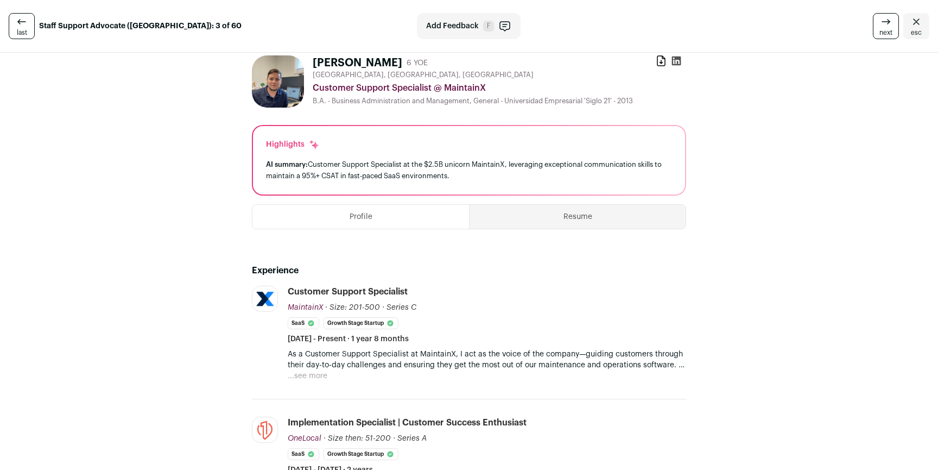
scroll to position [0, 0]
